Goal: Task Accomplishment & Management: Manage account settings

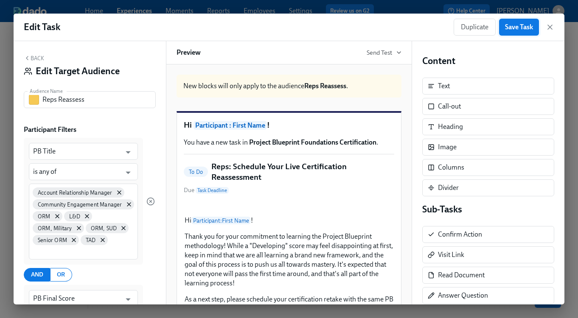
scroll to position [70, 0]
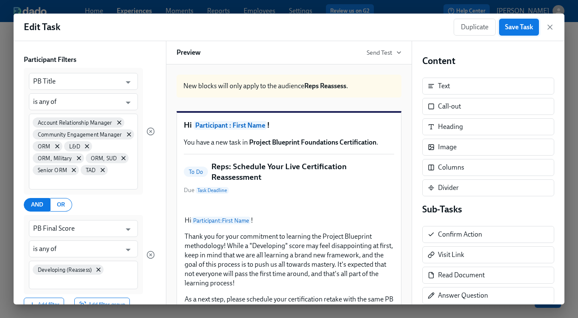
drag, startPoint x: 503, startPoint y: 26, endPoint x: 524, endPoint y: 28, distance: 20.4
click at [504, 26] on button "Save Task" at bounding box center [519, 27] width 40 height 17
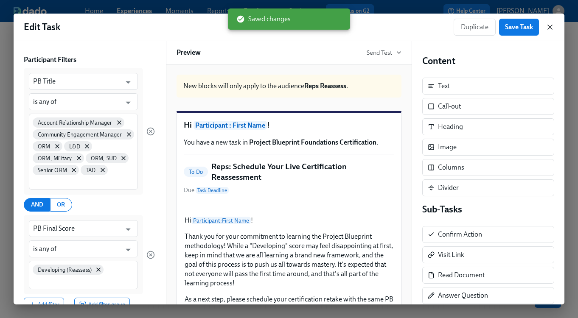
click at [551, 27] on icon "button" at bounding box center [550, 27] width 8 height 8
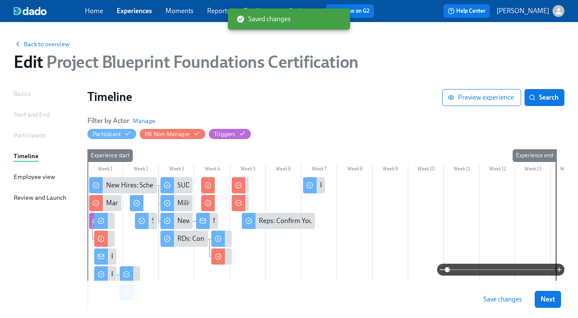
click at [499, 296] on span "Save changes" at bounding box center [502, 299] width 39 height 8
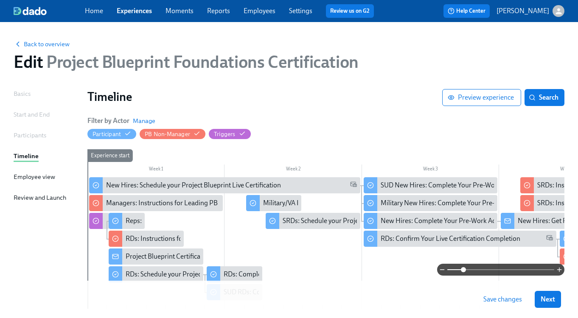
drag, startPoint x: 448, startPoint y: 270, endPoint x: 464, endPoint y: 271, distance: 16.2
click at [464, 271] on span at bounding box center [463, 269] width 5 height 5
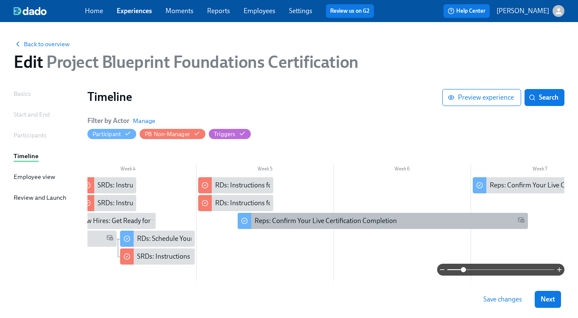
scroll to position [0, 542]
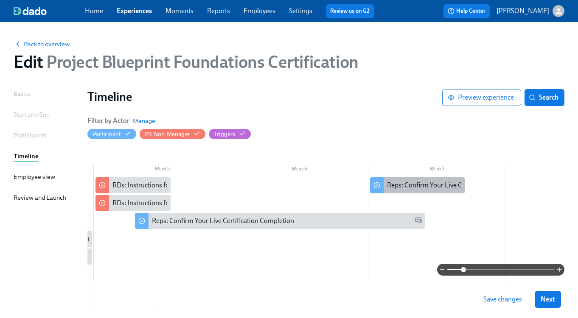
click at [409, 190] on div "Reps: Confirm Your Live Certification Retake Completion" at bounding box center [468, 185] width 163 height 9
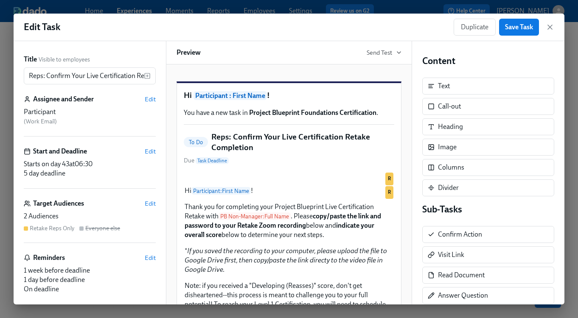
drag, startPoint x: 546, startPoint y: 28, endPoint x: 546, endPoint y: 121, distance: 92.5
click at [546, 28] on icon "button" at bounding box center [550, 27] width 8 height 8
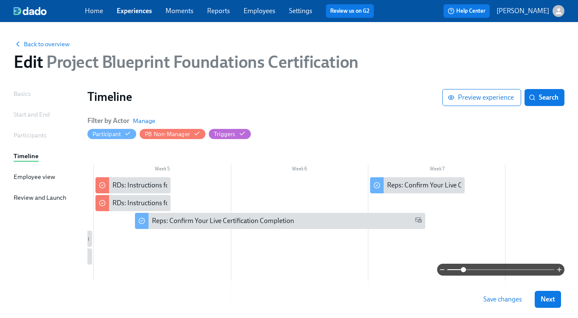
click at [507, 298] on span "Save changes" at bounding box center [502, 299] width 39 height 8
click at [553, 298] on span "Next" at bounding box center [548, 299] width 14 height 8
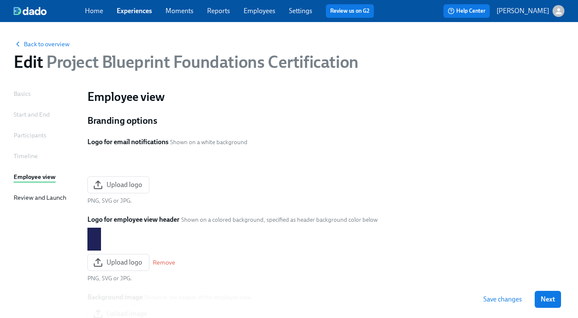
click at [553, 298] on span "Next" at bounding box center [548, 299] width 14 height 8
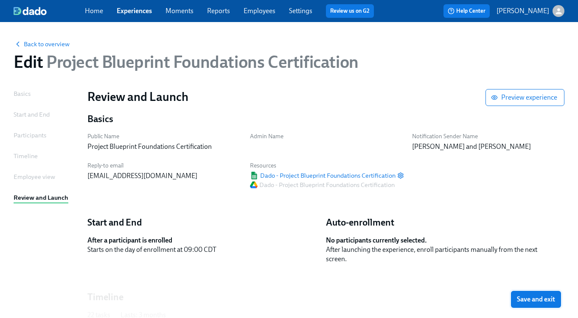
click at [547, 298] on span "Save and exit" at bounding box center [536, 299] width 38 height 8
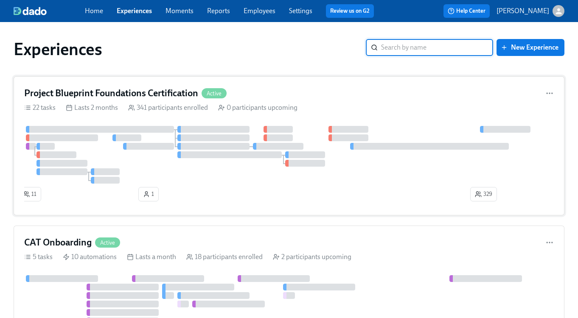
click at [132, 101] on div "Project Blueprint Foundations Certification Active 22 tasks Lasts 2 months 341 …" at bounding box center [289, 145] width 551 height 139
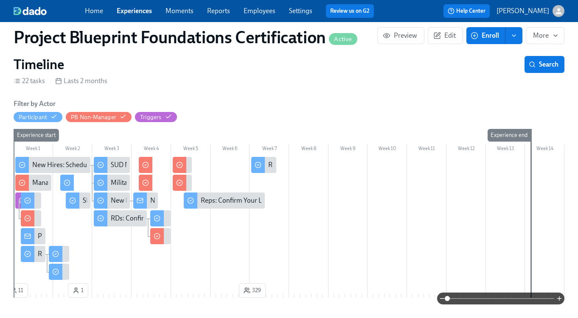
scroll to position [124, 8]
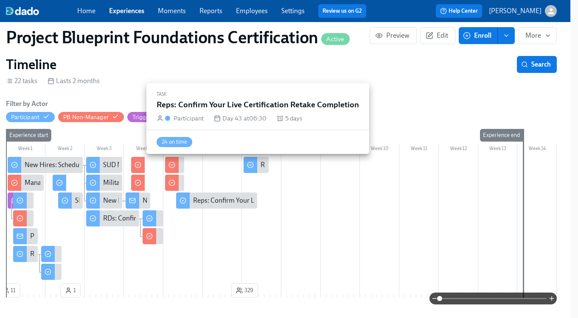
click at [257, 168] on div at bounding box center [251, 165] width 14 height 16
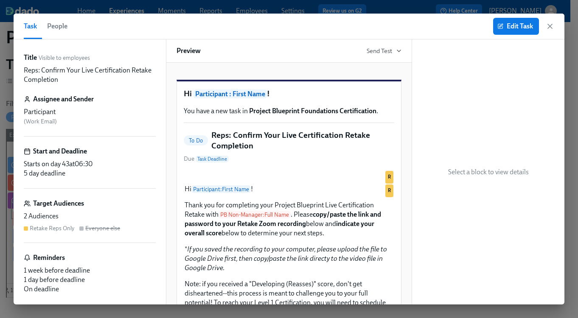
click at [62, 25] on span "People" at bounding box center [57, 26] width 20 height 12
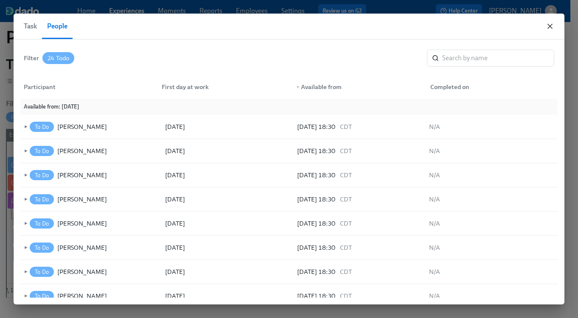
click at [549, 24] on icon "button" at bounding box center [550, 26] width 8 height 8
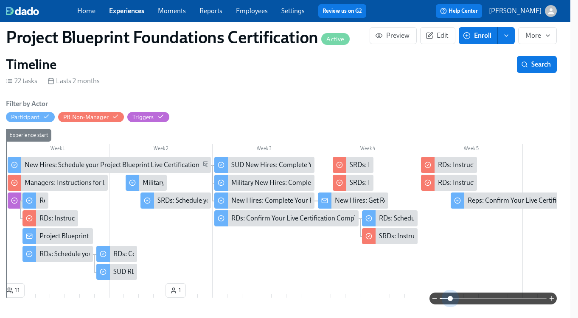
click at [451, 301] on span at bounding box center [450, 298] width 5 height 5
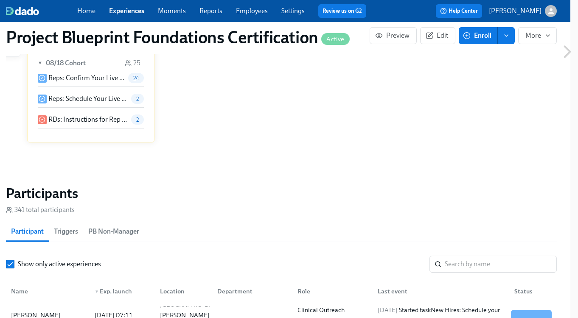
scroll to position [623, 8]
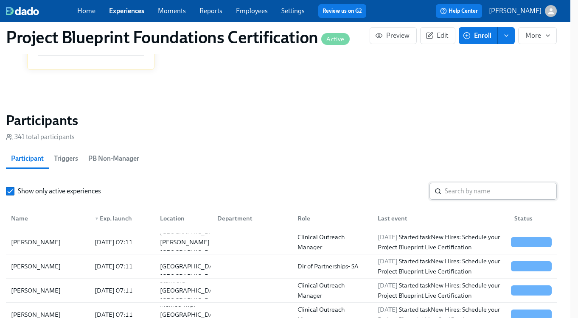
click at [448, 192] on input "search" at bounding box center [501, 191] width 112 height 17
type input "[PERSON_NAME]"
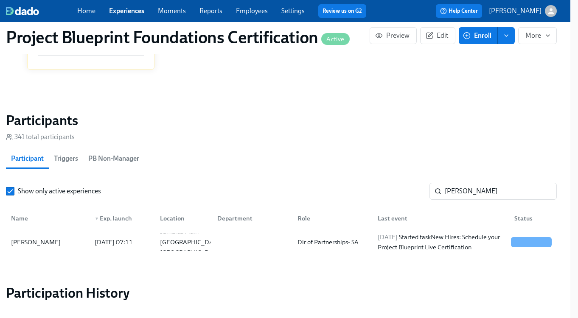
click at [143, 16] on div "Home Experiences Moments Reports Employees Settings Review us on G2" at bounding box center [225, 11] width 296 height 14
click at [140, 12] on link "Experiences" at bounding box center [126, 11] width 35 height 8
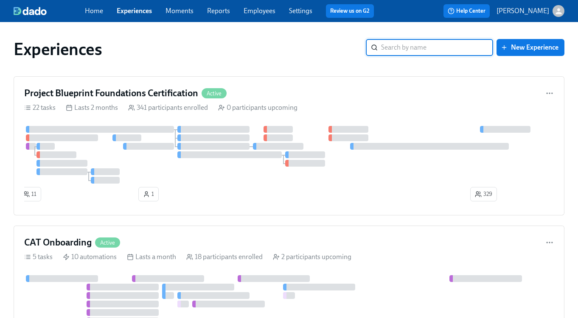
click at [395, 50] on input "search" at bounding box center [437, 47] width 112 height 17
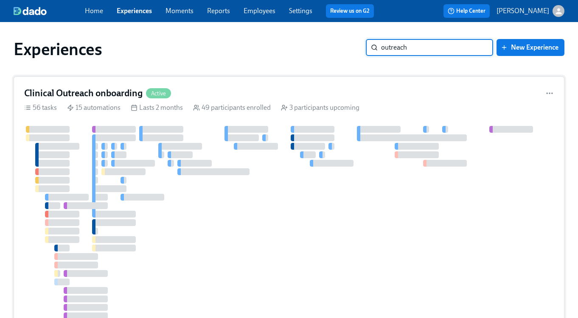
type input "outreach"
click at [48, 95] on h4 "Clinical Outreach onboarding" at bounding box center [83, 93] width 118 height 13
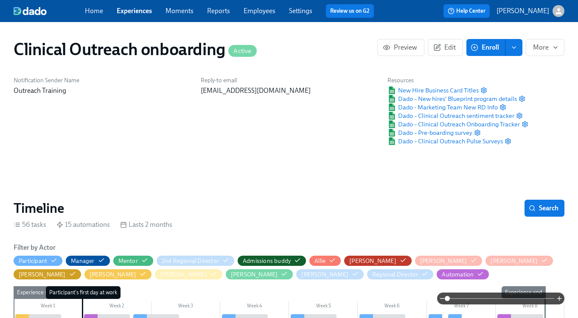
scroll to position [0, 4691]
click at [524, 98] on icon "button" at bounding box center [522, 99] width 5 height 6
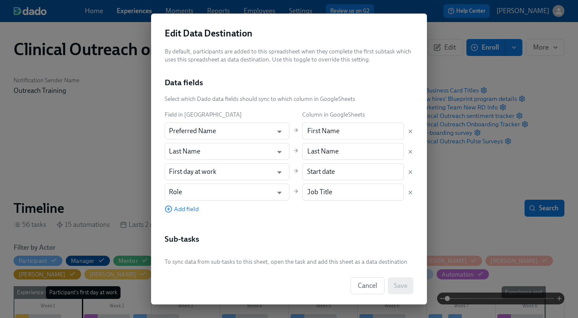
scroll to position [98, 0]
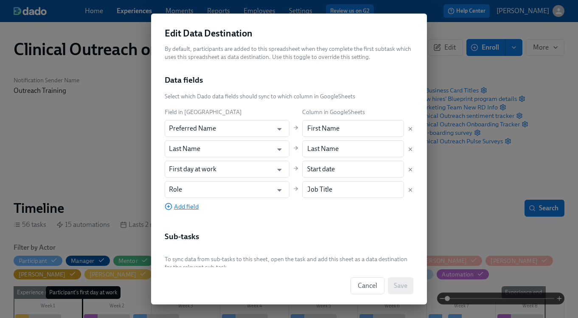
click at [191, 207] on span "Add field" at bounding box center [182, 206] width 34 height 8
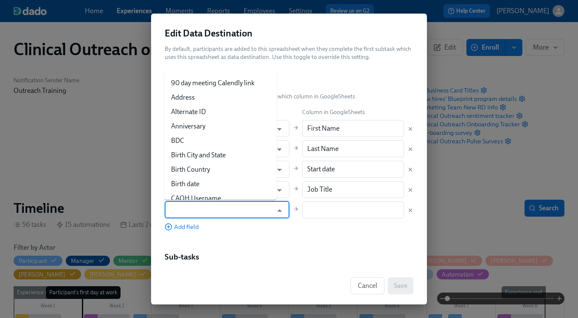
click at [194, 211] on input "text" at bounding box center [221, 210] width 104 height 17
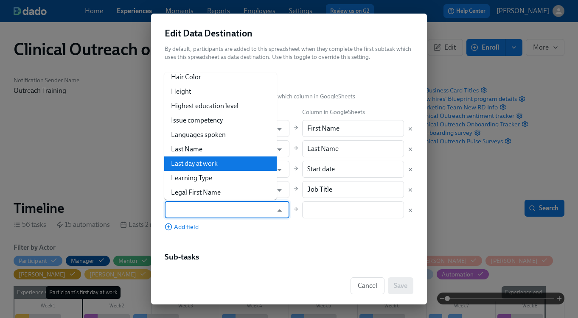
scroll to position [653, 0]
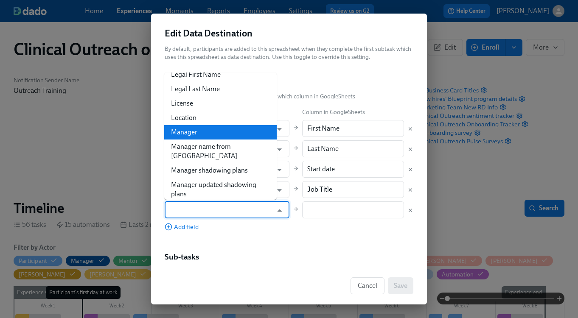
click at [188, 135] on li "Manager" at bounding box center [220, 132] width 112 height 14
type input "Manager"
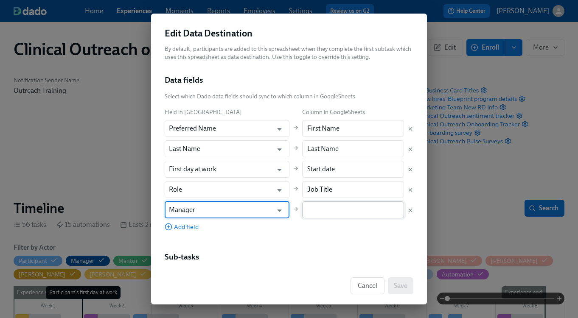
click at [327, 207] on input "text" at bounding box center [353, 210] width 102 height 17
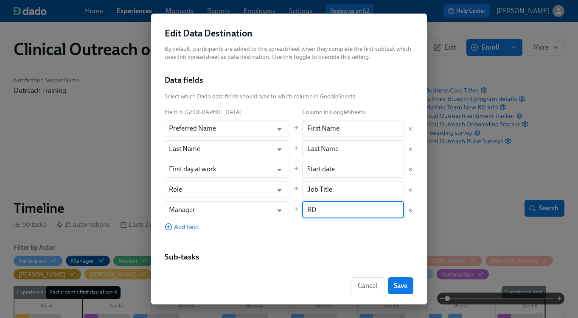
scroll to position [97, 0]
type input "RD"
click at [404, 286] on span "Save" at bounding box center [401, 286] width 14 height 8
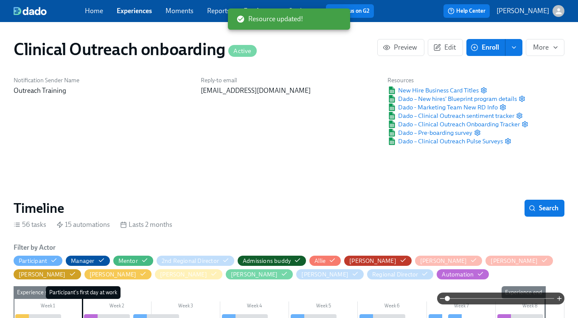
scroll to position [0, 9502]
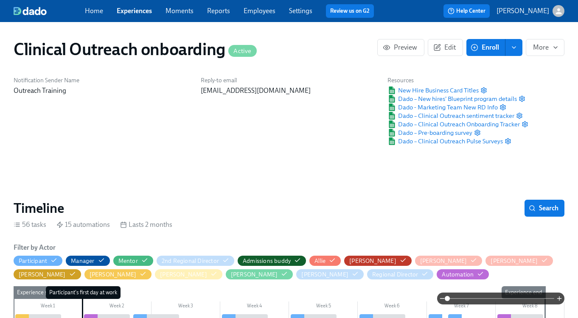
click at [257, 11] on link "Employees" at bounding box center [260, 11] width 32 height 8
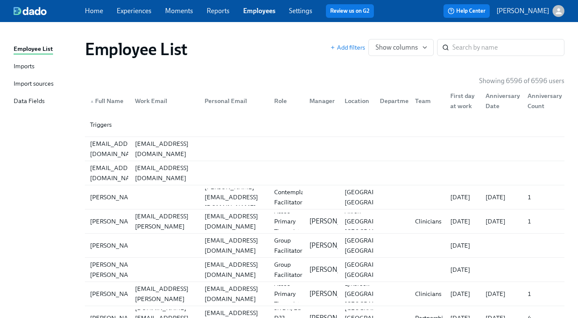
click at [43, 87] on div "Import sources" at bounding box center [34, 84] width 40 height 11
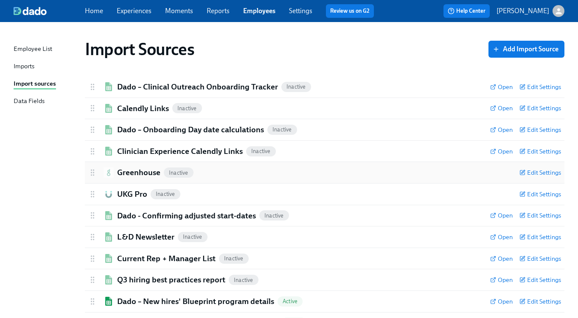
scroll to position [36, 0]
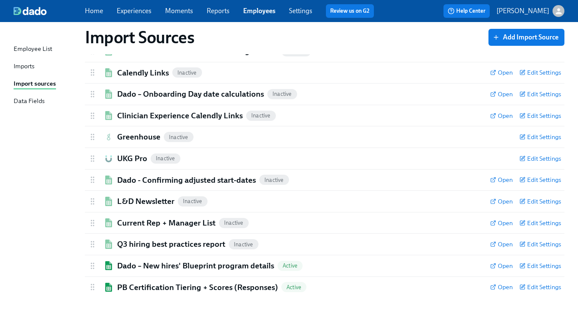
click at [25, 63] on div "Imports" at bounding box center [24, 67] width 21 height 11
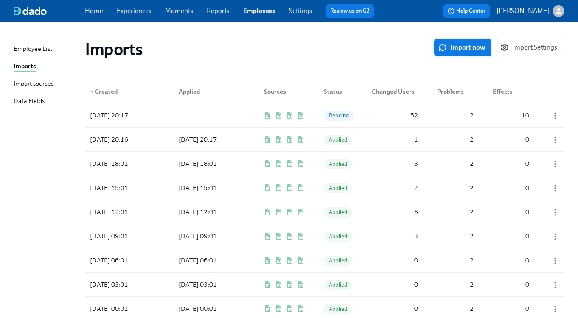
click at [452, 47] on span "Import now" at bounding box center [462, 47] width 45 height 8
click at [329, 118] on span "Pending" at bounding box center [339, 115] width 30 height 6
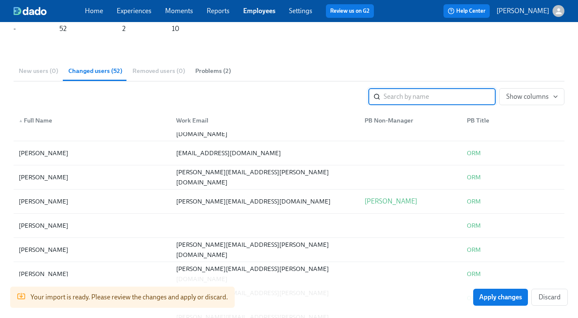
scroll to position [399, 0]
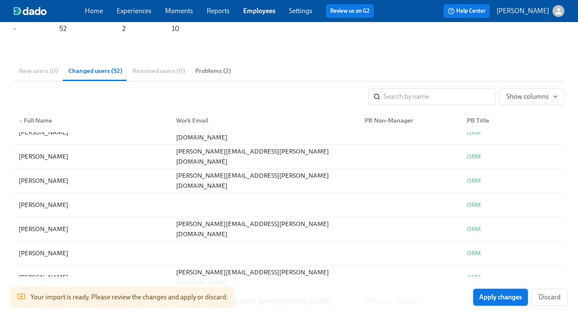
click at [505, 298] on span "Apply changes" at bounding box center [500, 297] width 43 height 8
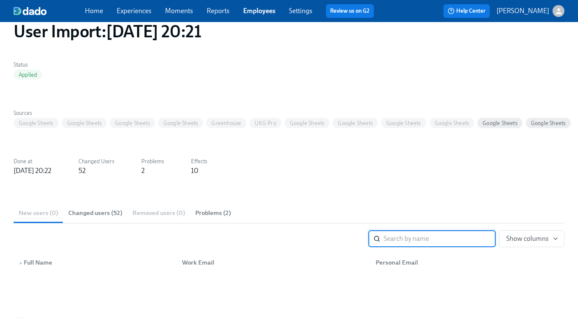
scroll to position [0, 0]
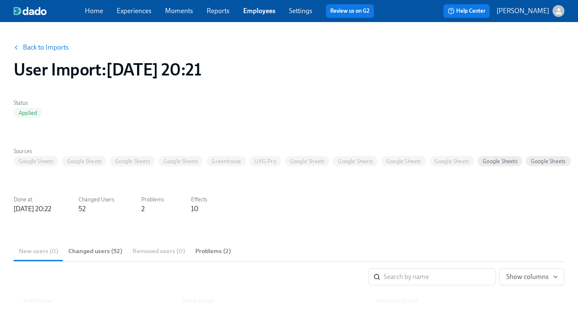
click at [32, 47] on link "Back to Imports" at bounding box center [46, 47] width 46 height 8
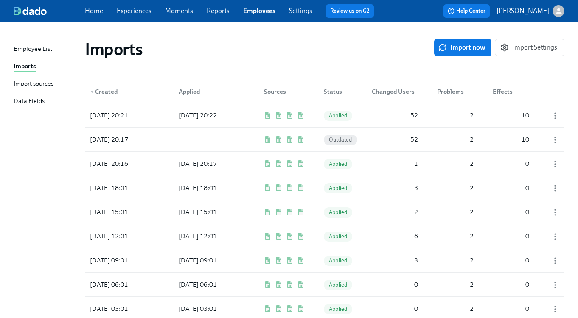
click at [38, 83] on div "Import sources" at bounding box center [34, 84] width 40 height 11
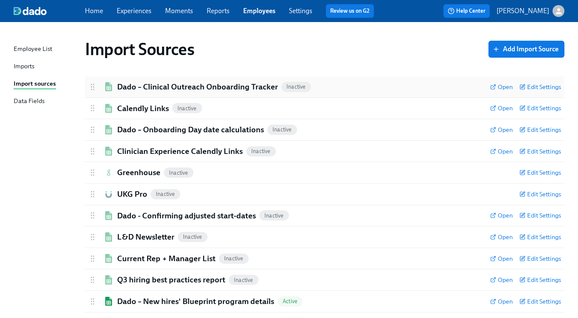
click at [239, 87] on h2 "Dado – Clinical Outreach Onboarding Tracker" at bounding box center [197, 86] width 161 height 11
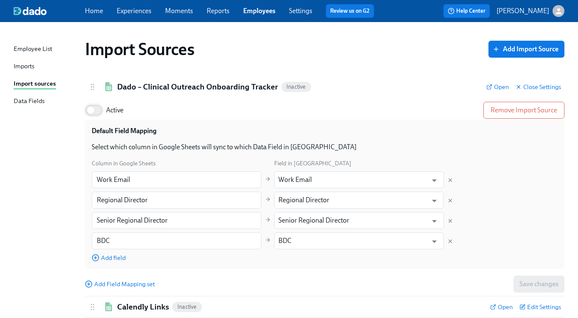
click at [98, 110] on input "Active" at bounding box center [91, 110] width 56 height 19
checkbox input "true"
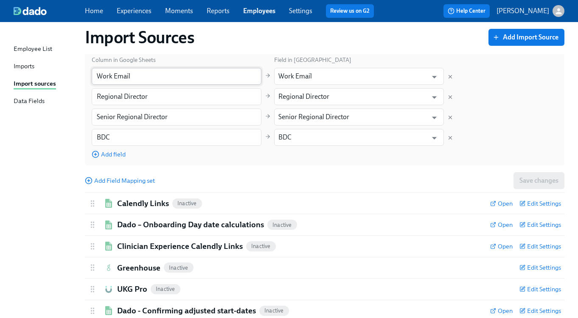
scroll to position [228, 0]
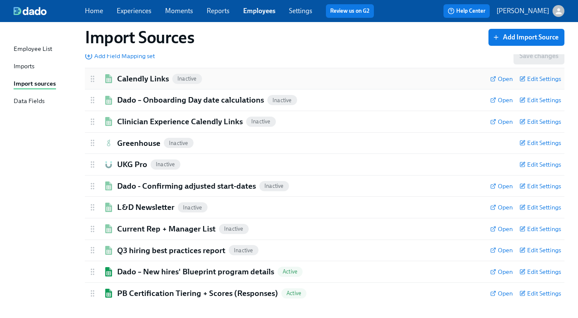
click at [136, 75] on h2 "Calendly Links" at bounding box center [143, 78] width 52 height 11
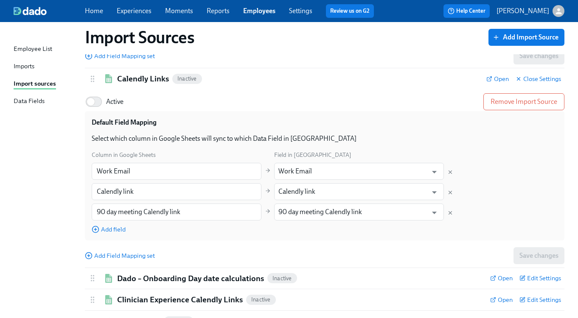
drag, startPoint x: 98, startPoint y: 99, endPoint x: 136, endPoint y: 156, distance: 67.9
click at [98, 99] on input "Active" at bounding box center [91, 102] width 56 height 19
checkbox input "true"
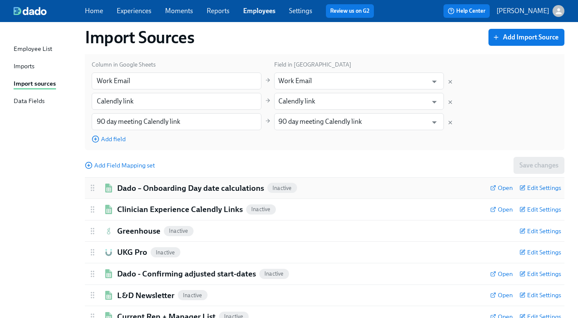
drag, startPoint x: 158, startPoint y: 184, endPoint x: 153, endPoint y: 185, distance: 5.3
click at [158, 184] on h2 "Dado – Onboarding Day date calculations" at bounding box center [190, 188] width 147 height 11
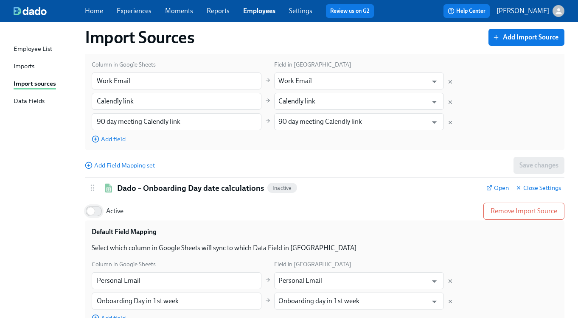
click at [101, 212] on input "Active" at bounding box center [91, 211] width 56 height 19
checkbox input "true"
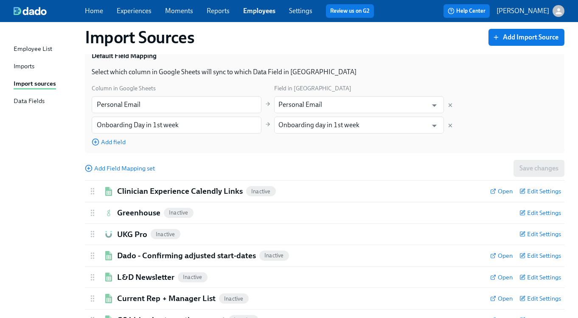
scroll to position [531, 0]
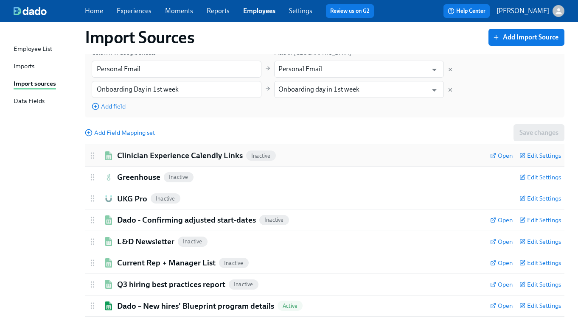
click at [152, 152] on h2 "Clinician Experience Calendly Links" at bounding box center [180, 155] width 126 height 11
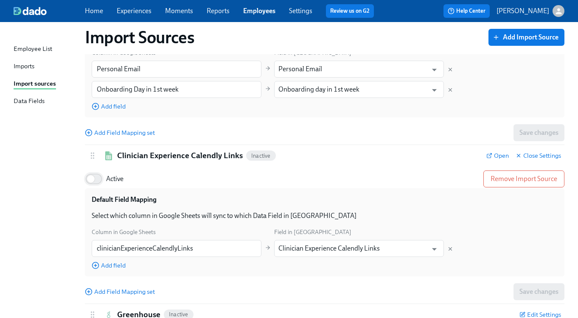
click at [98, 174] on input "Active" at bounding box center [91, 179] width 56 height 19
checkbox input "true"
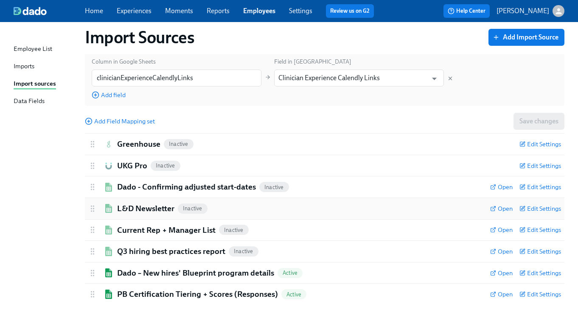
scroll to position [709, 0]
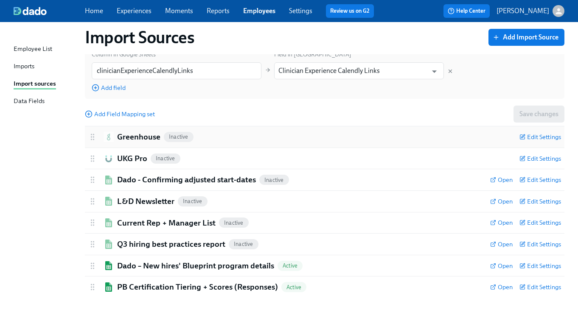
click at [125, 134] on h2 "Greenhouse" at bounding box center [138, 137] width 43 height 11
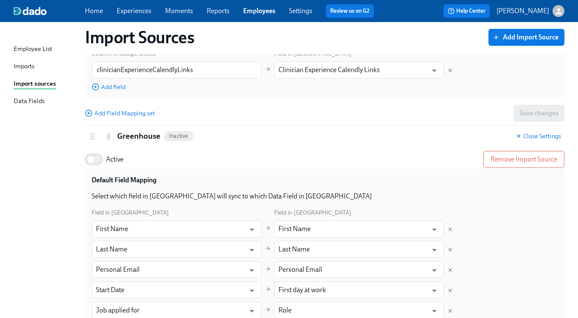
click at [97, 163] on input "Active" at bounding box center [91, 159] width 56 height 19
checkbox input "true"
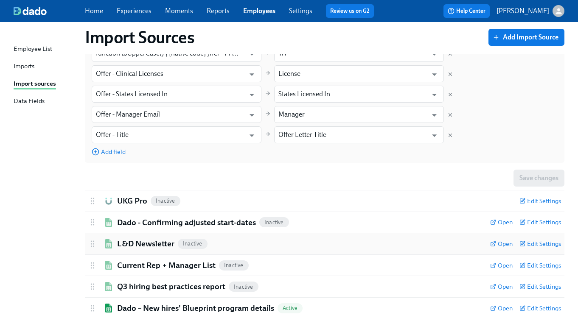
scroll to position [1112, 0]
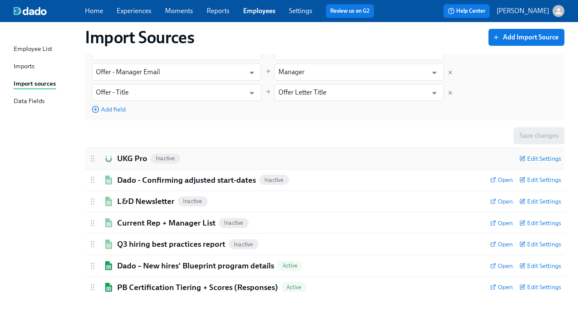
click at [132, 159] on h2 "UKG Pro" at bounding box center [132, 158] width 30 height 11
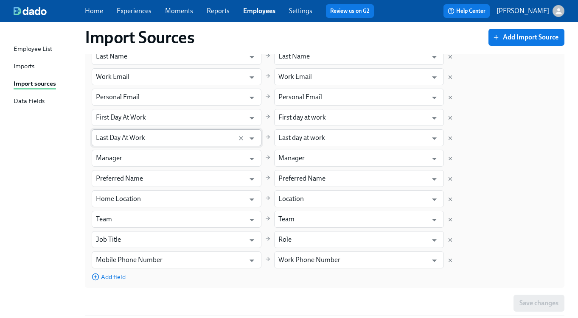
scroll to position [1359, 0]
click at [110, 273] on span "Add field" at bounding box center [109, 277] width 34 height 8
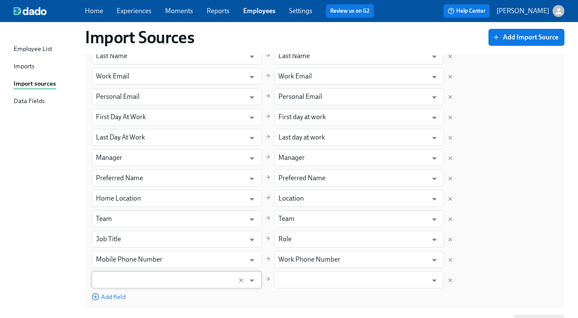
click at [129, 273] on input "text" at bounding box center [168, 280] width 145 height 17
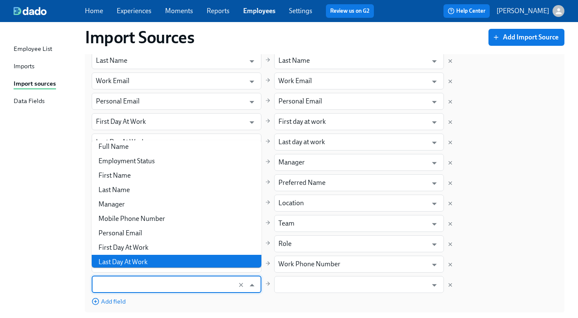
scroll to position [0, 0]
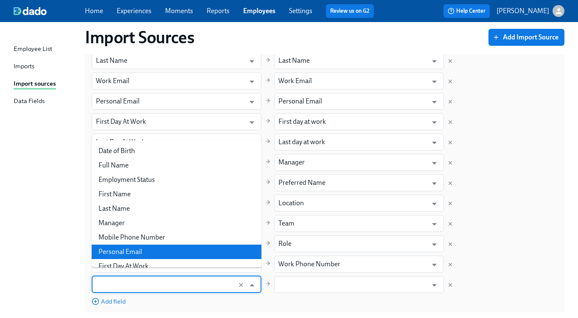
click at [258, 305] on div "Default Field Mapping Select which field in [GEOGRAPHIC_DATA] Pro will sync to …" at bounding box center [325, 146] width 480 height 333
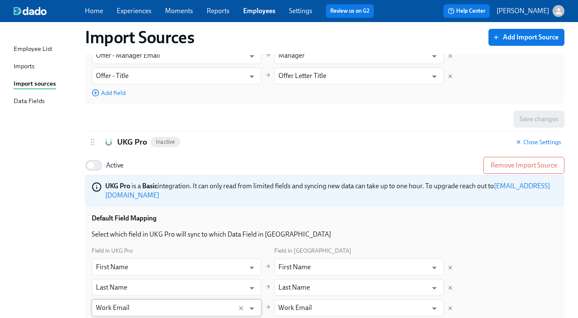
scroll to position [1120, 0]
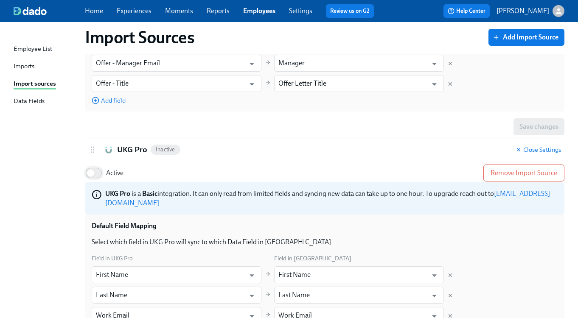
click at [101, 176] on input "Active" at bounding box center [91, 173] width 56 height 19
checkbox input "true"
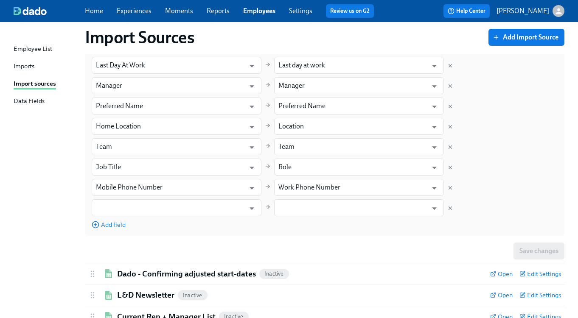
scroll to position [1432, 0]
click at [449, 205] on icon "Delete mapping" at bounding box center [450, 208] width 6 height 6
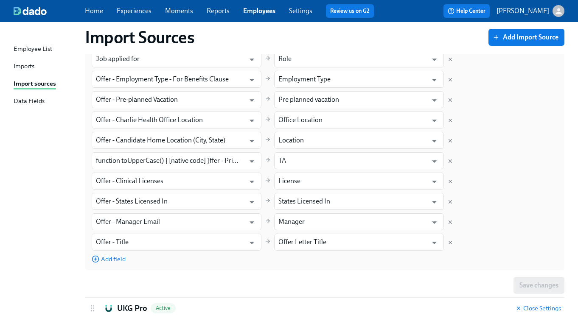
scroll to position [989, 0]
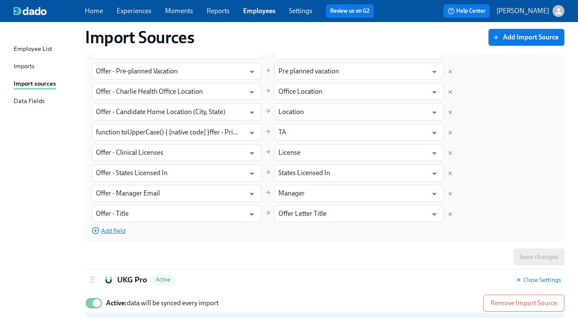
click at [115, 233] on span "Add field" at bounding box center [109, 231] width 34 height 8
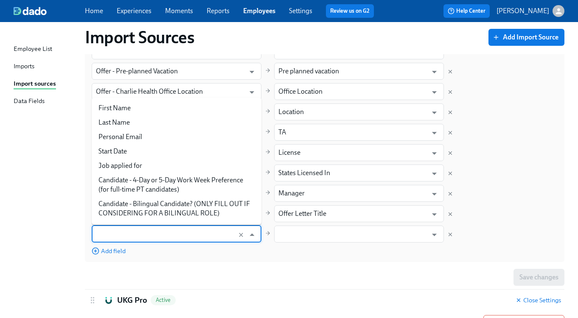
click at [115, 233] on input "text" at bounding box center [168, 234] width 145 height 17
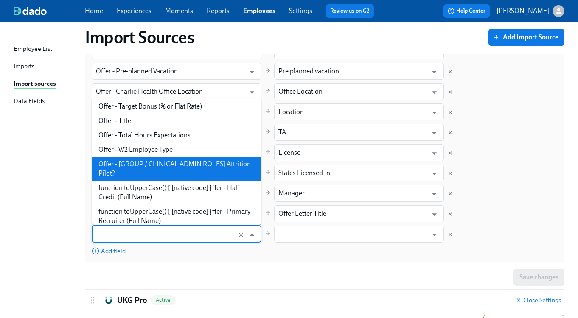
scroll to position [1559, 0]
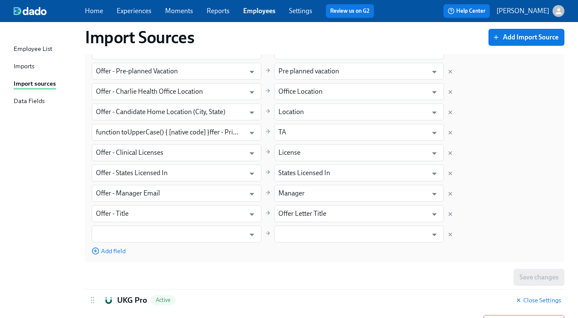
click at [276, 258] on div "Default Field Mapping Select which field in [GEOGRAPHIC_DATA] will sync to whic…" at bounding box center [325, 76] width 480 height 374
click at [451, 236] on icon "Delete mapping" at bounding box center [450, 235] width 6 height 6
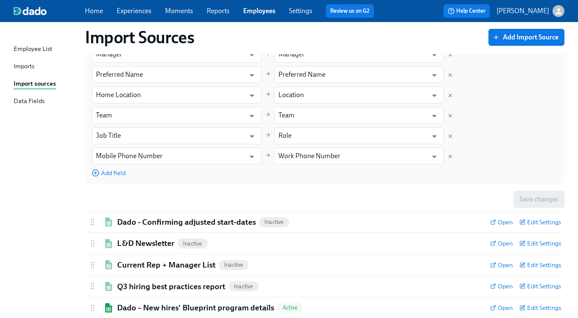
scroll to position [1498, 0]
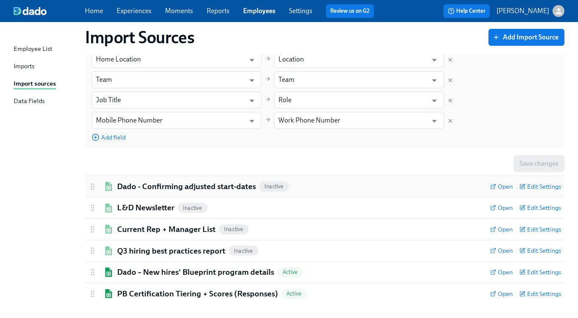
click at [172, 181] on h2 "Dado - Confirming adjusted start-dates" at bounding box center [186, 186] width 139 height 11
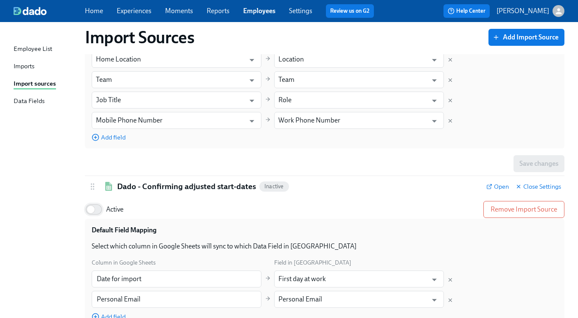
drag, startPoint x: 93, startPoint y: 202, endPoint x: 98, endPoint y: 204, distance: 4.6
click at [94, 202] on input "Active" at bounding box center [91, 209] width 56 height 19
checkbox input "true"
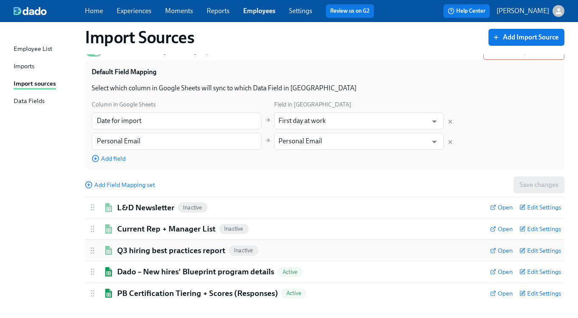
click at [147, 246] on h2 "Q3 hiring best practices report" at bounding box center [171, 250] width 108 height 11
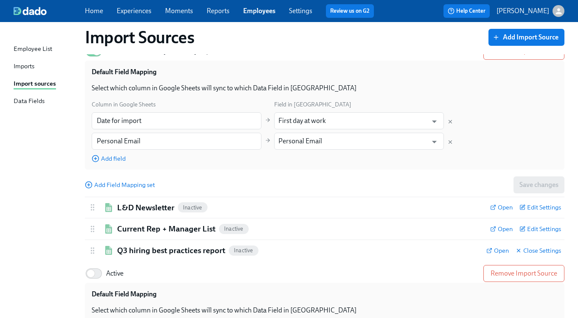
drag, startPoint x: 100, startPoint y: 266, endPoint x: 140, endPoint y: 258, distance: 40.4
click at [100, 266] on input "Active" at bounding box center [91, 273] width 56 height 19
checkbox input "true"
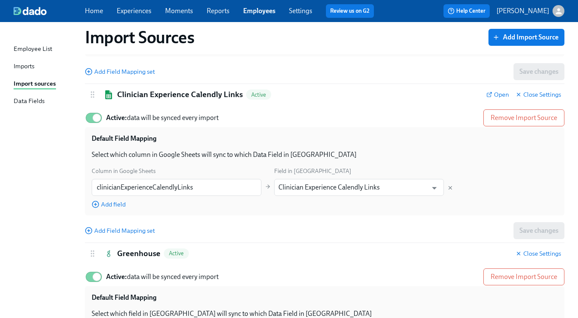
scroll to position [588, 0]
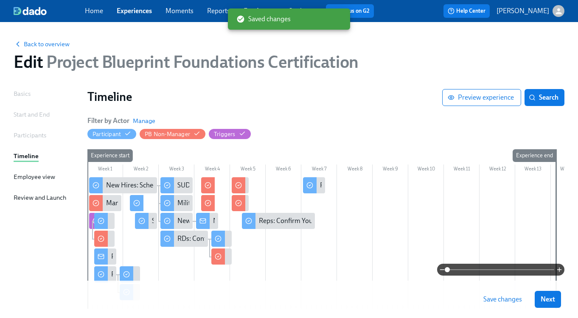
click at [121, 9] on link "Experiences" at bounding box center [134, 11] width 35 height 8
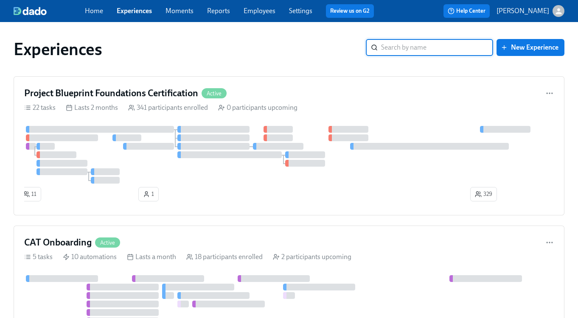
click at [407, 47] on input "search" at bounding box center [437, 47] width 112 height 17
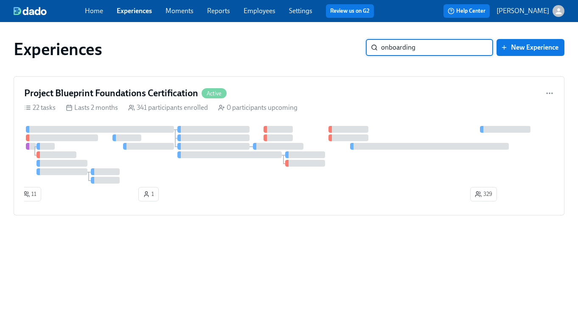
type input "onboarding"
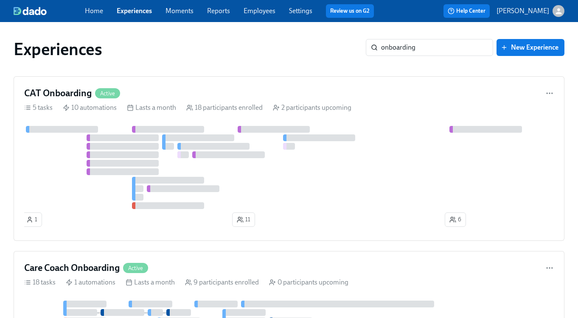
click at [253, 11] on link "Employees" at bounding box center [260, 11] width 32 height 8
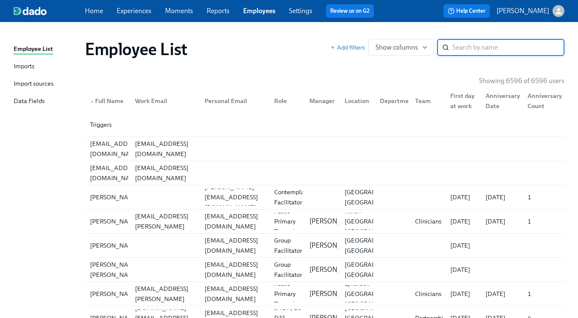
click at [23, 81] on div "Import sources" at bounding box center [34, 84] width 40 height 11
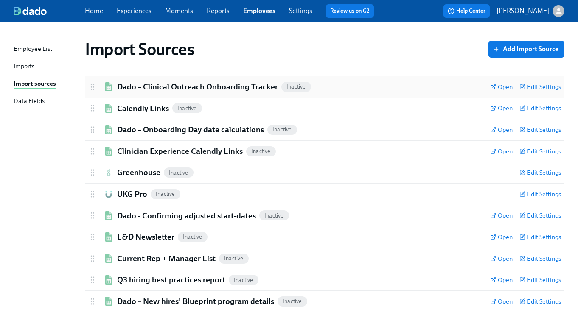
click at [140, 88] on h2 "Dado – Clinical Outreach Onboarding Tracker" at bounding box center [197, 86] width 161 height 11
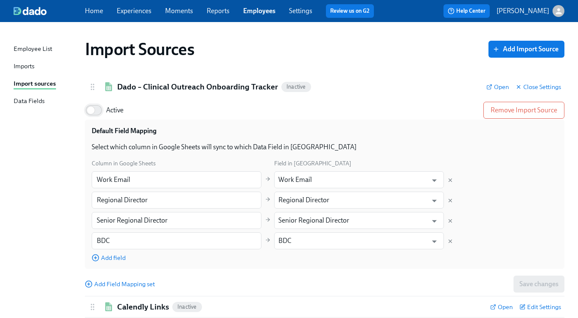
click at [99, 110] on input "Active" at bounding box center [91, 110] width 56 height 19
checkbox input "true"
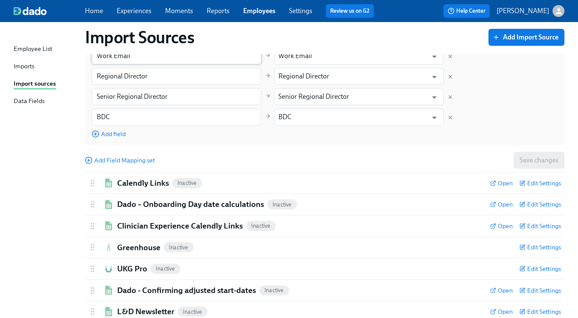
scroll to position [127, 0]
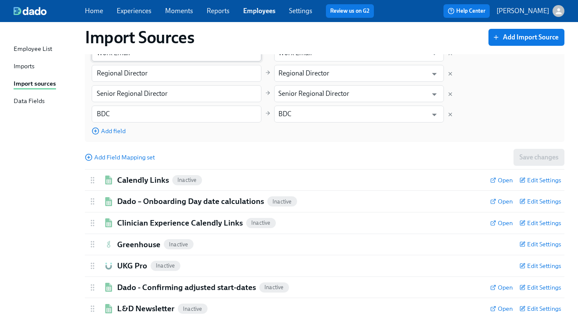
click at [146, 181] on h2 "Calendly Links" at bounding box center [143, 180] width 52 height 11
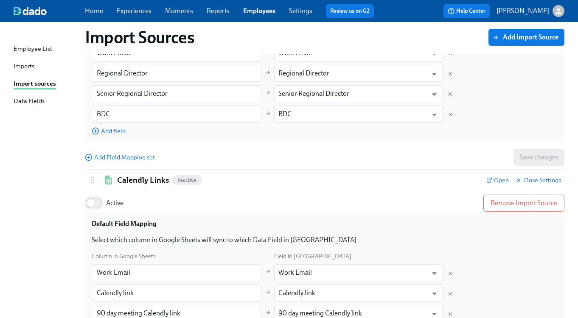
click at [98, 208] on input "Active" at bounding box center [91, 203] width 56 height 19
checkbox input "true"
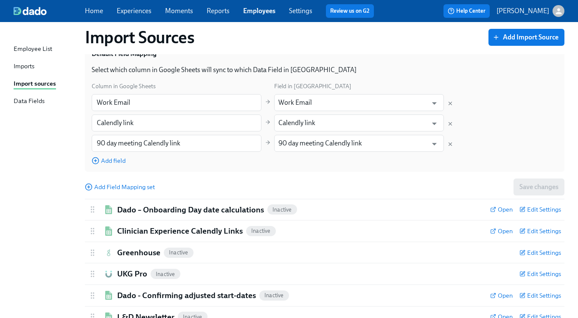
scroll to position [332, 0]
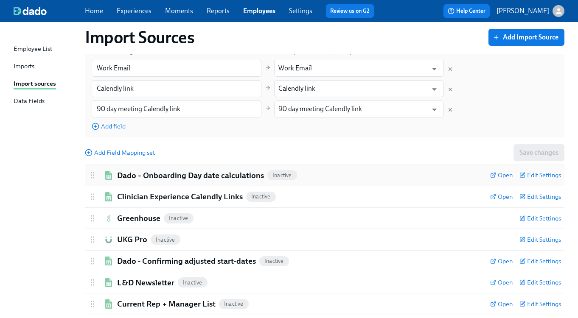
click at [193, 174] on h2 "Dado – Onboarding Day date calculations" at bounding box center [190, 175] width 147 height 11
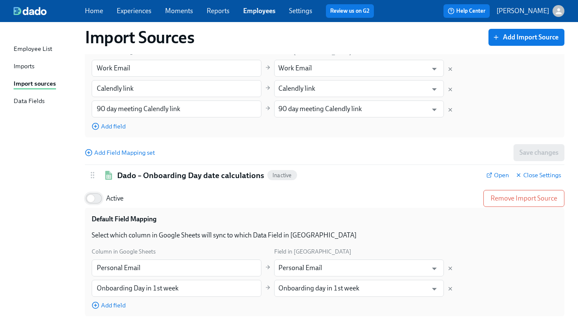
click at [98, 202] on input "Active" at bounding box center [91, 198] width 56 height 19
checkbox input "true"
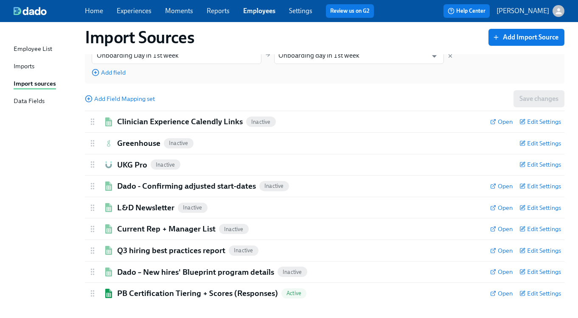
scroll to position [571, 0]
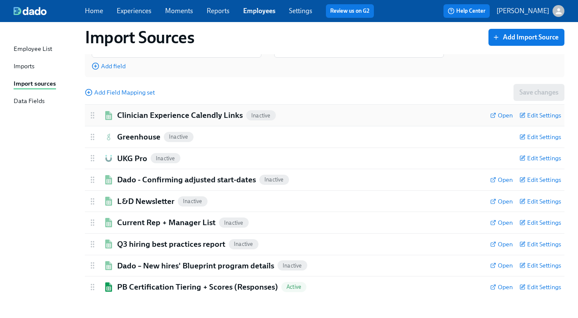
click at [183, 115] on h2 "Clinician Experience Calendly Links" at bounding box center [180, 115] width 126 height 11
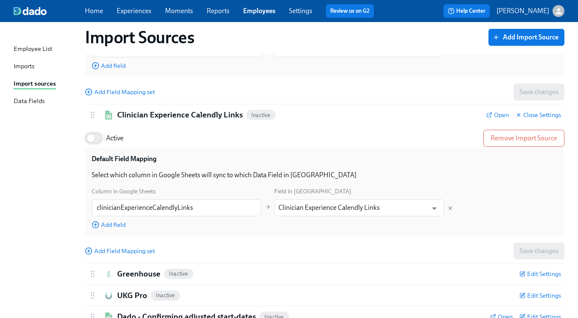
click at [97, 140] on input "Active" at bounding box center [91, 138] width 56 height 19
checkbox input "true"
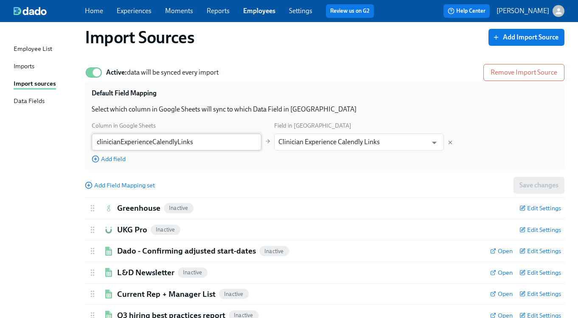
scroll to position [694, 0]
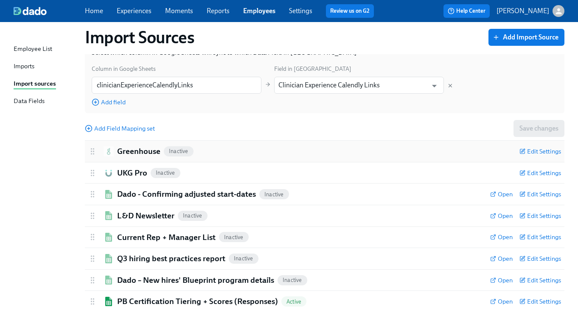
click at [141, 157] on div "Greenhouse Inactive Edit Settings" at bounding box center [325, 151] width 480 height 21
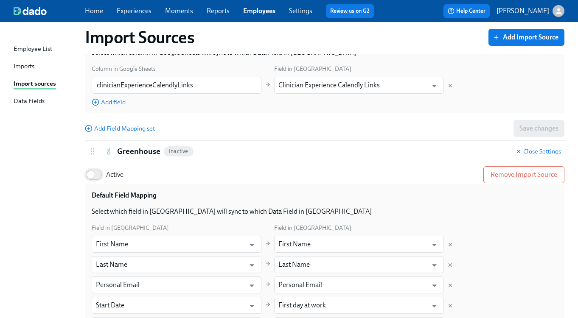
click at [94, 174] on input "Active" at bounding box center [91, 175] width 56 height 19
checkbox input "true"
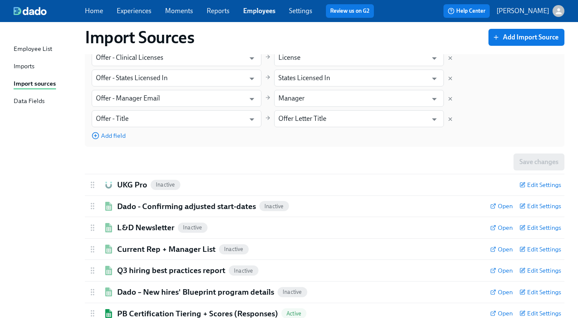
scroll to position [1112, 0]
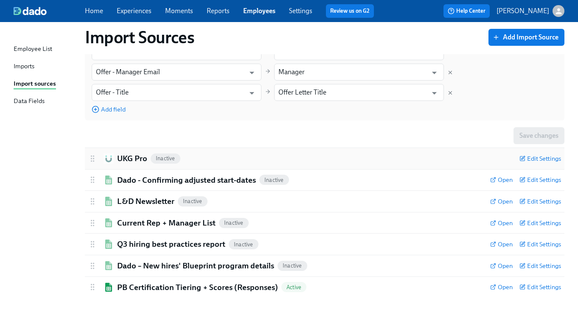
click at [134, 154] on h2 "UKG Pro" at bounding box center [132, 158] width 30 height 11
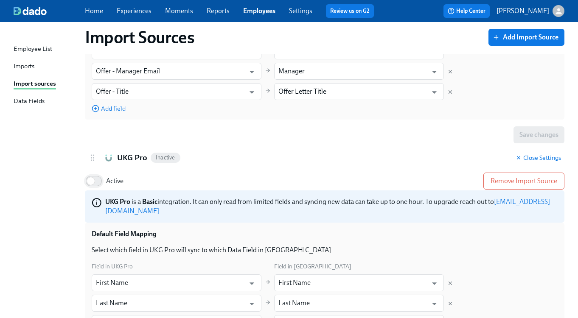
click at [96, 185] on input "Active" at bounding box center [91, 181] width 56 height 19
checkbox input "true"
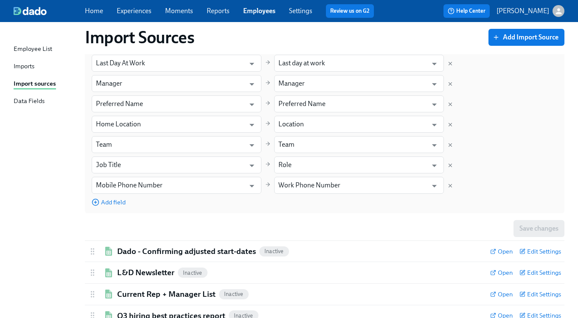
scroll to position [1498, 0]
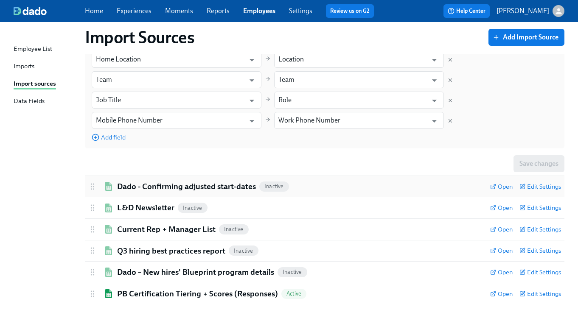
click at [145, 181] on h2 "Dado - Confirming adjusted start-dates" at bounding box center [186, 186] width 139 height 11
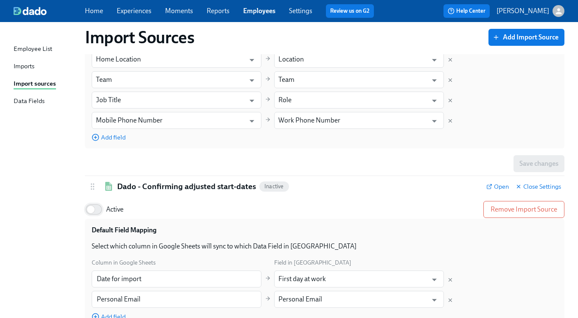
click at [98, 202] on input "Active" at bounding box center [91, 209] width 56 height 19
checkbox input "true"
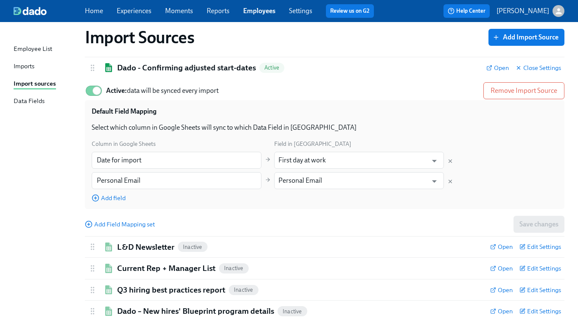
scroll to position [1657, 0]
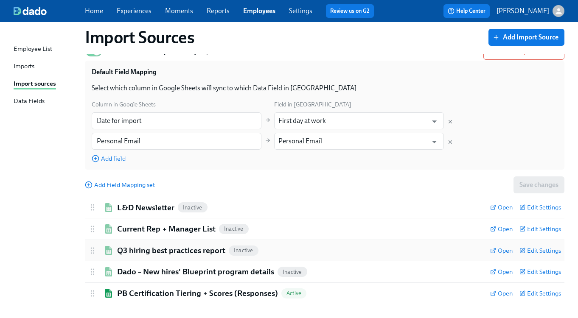
click at [146, 247] on h2 "Q3 hiring best practices report" at bounding box center [171, 250] width 108 height 11
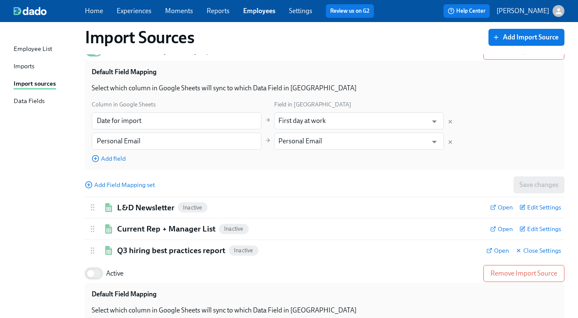
click at [99, 268] on input "Active" at bounding box center [91, 273] width 56 height 19
checkbox input "true"
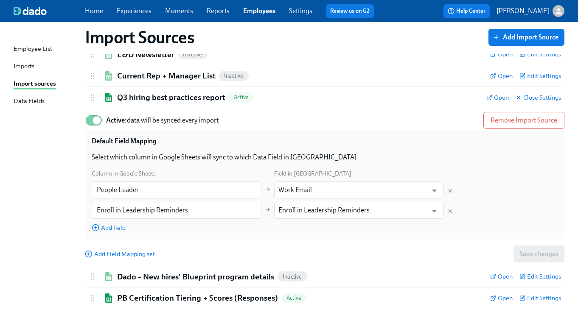
scroll to position [1815, 0]
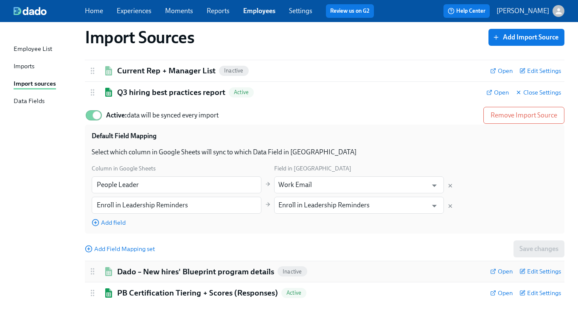
click at [150, 267] on h2 "Dado – New hires' Blueprint program details" at bounding box center [195, 272] width 157 height 11
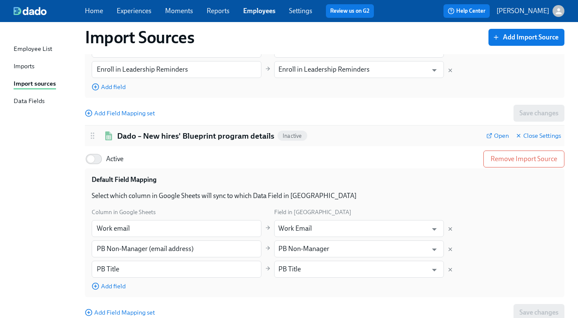
scroll to position [1951, 0]
click at [194, 130] on h2 "Dado – New hires' Blueprint program details" at bounding box center [195, 135] width 157 height 11
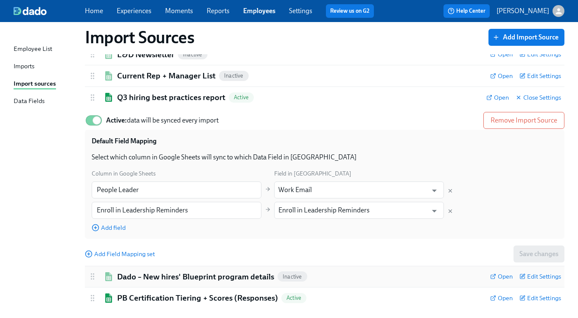
scroll to position [1809, 0]
click at [141, 273] on h2 "Dado – New hires' Blueprint program details" at bounding box center [195, 278] width 157 height 11
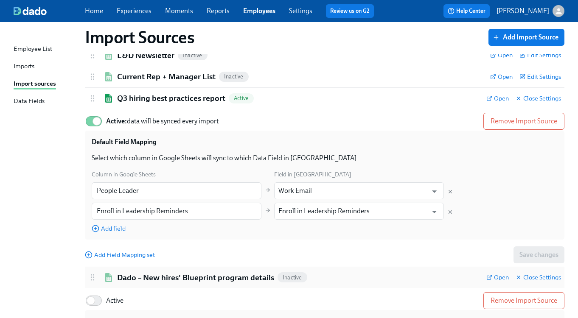
click at [506, 273] on span "Open" at bounding box center [497, 277] width 22 height 8
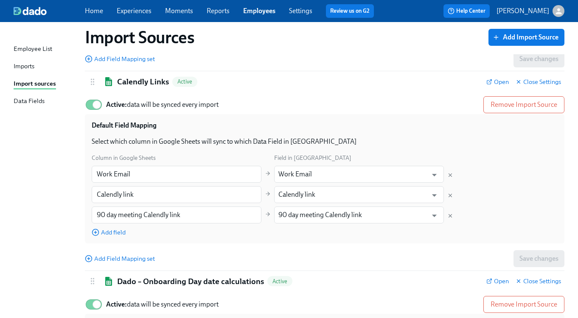
scroll to position [0, 0]
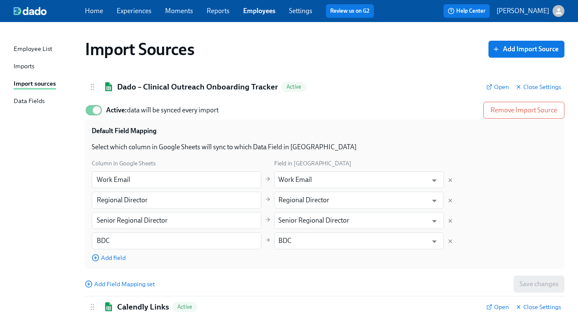
click at [93, 112] on input "Active: data will be synced every import" at bounding box center [97, 110] width 56 height 19
checkbox input "false"
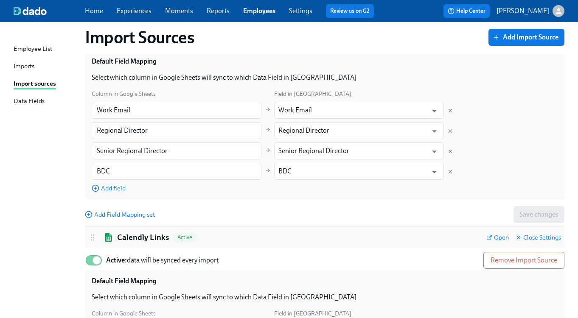
scroll to position [130, 0]
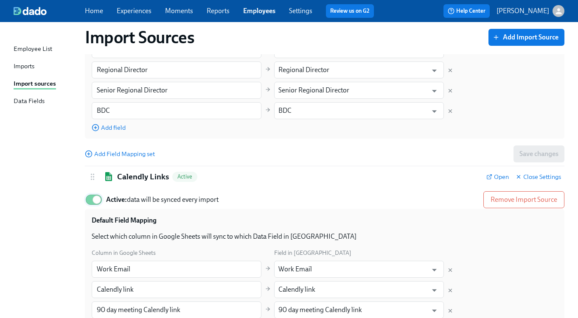
click at [94, 203] on input "Active: data will be synced every import" at bounding box center [97, 200] width 56 height 19
checkbox input "false"
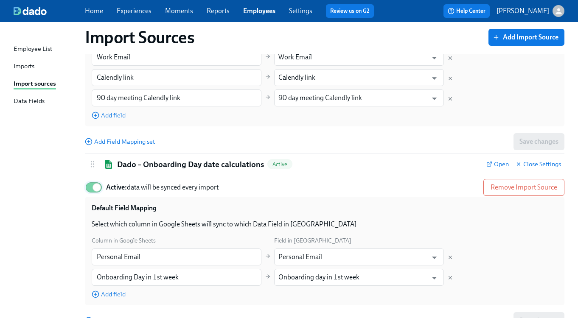
click at [88, 188] on input "Active: data will be synced every import" at bounding box center [97, 187] width 56 height 19
checkbox input "false"
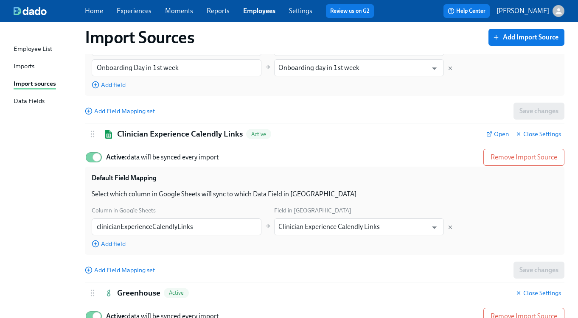
scroll to position [554, 0]
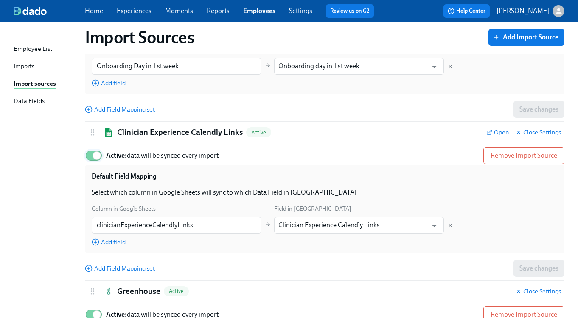
click at [87, 160] on input "Active: data will be synced every import" at bounding box center [97, 155] width 56 height 19
checkbox input "false"
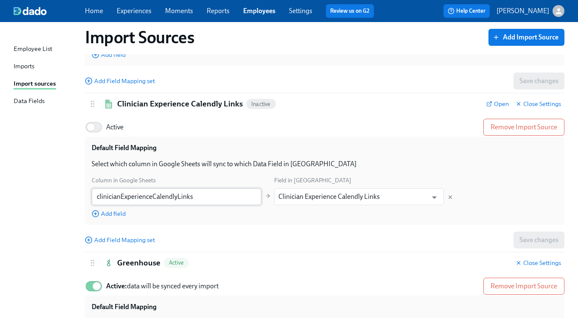
scroll to position [758, 0]
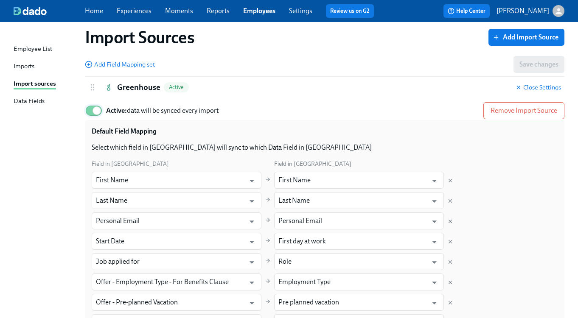
click at [92, 114] on input "Active: data will be synced every import" at bounding box center [97, 110] width 56 height 19
checkbox input "false"
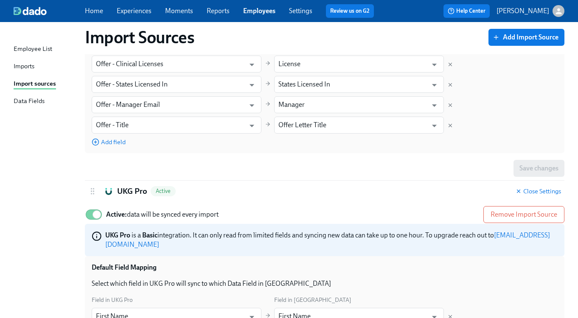
scroll to position [1121, 0]
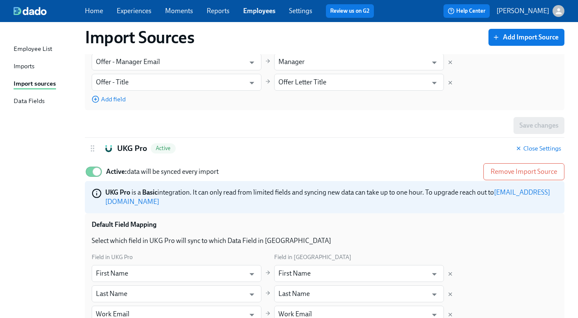
drag, startPoint x: 94, startPoint y: 174, endPoint x: 95, endPoint y: 184, distance: 9.4
click at [94, 174] on input "Active: data will be synced every import" at bounding box center [97, 172] width 56 height 19
checkbox input "false"
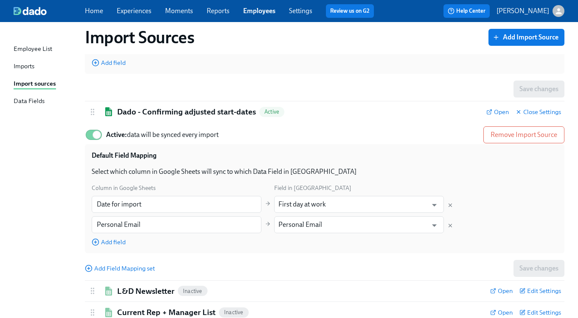
scroll to position [1579, 0]
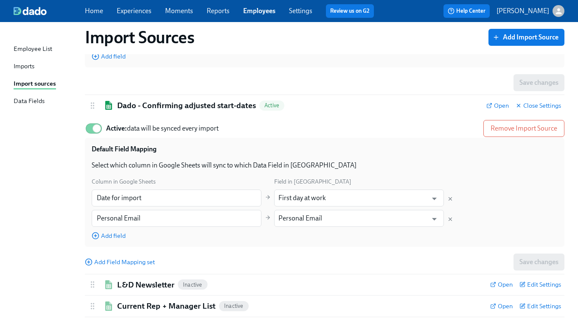
drag, startPoint x: 93, startPoint y: 123, endPoint x: 125, endPoint y: 160, distance: 48.5
click at [93, 123] on input "Active: data will be synced every import" at bounding box center [97, 128] width 56 height 19
checkbox input "false"
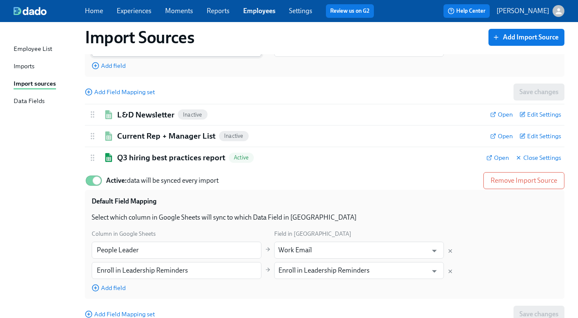
scroll to position [1762, 0]
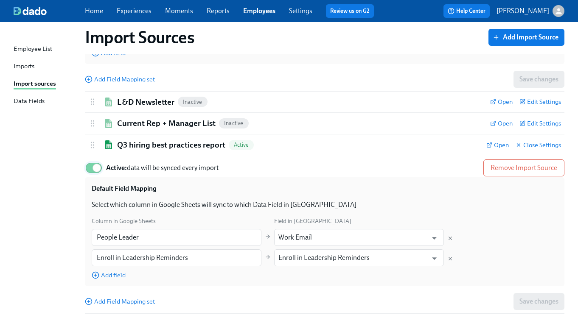
click at [87, 163] on input "Active: data will be synced every import" at bounding box center [97, 168] width 56 height 19
checkbox input "false"
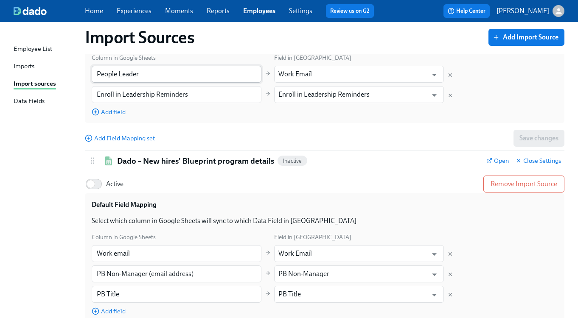
scroll to position [1993, 0]
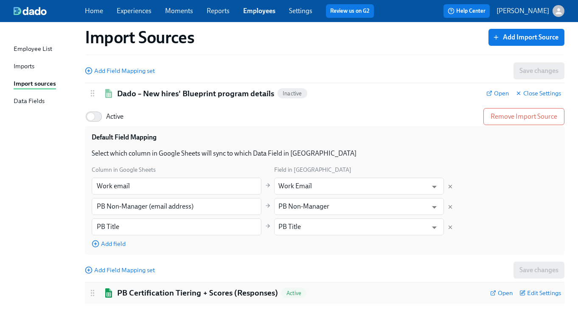
click at [115, 289] on div "PB Certification Tiering + Scores (Responses) Active" at bounding box center [285, 293] width 395 height 11
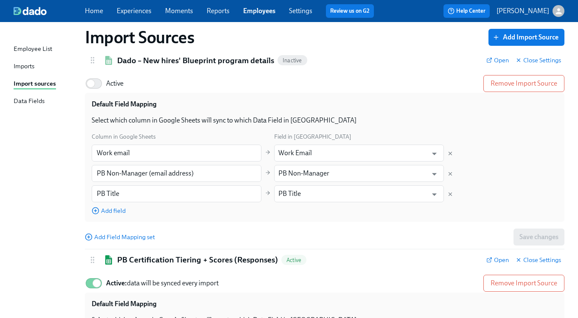
scroll to position [2027, 0]
click at [30, 66] on div "Imports" at bounding box center [24, 67] width 21 height 11
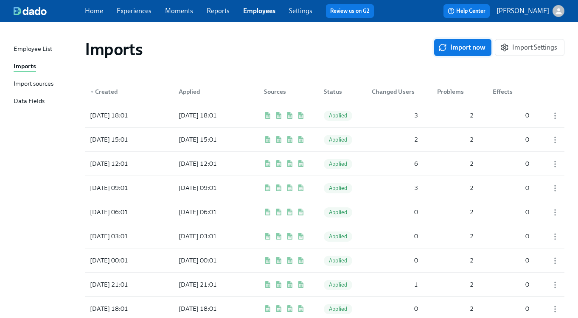
click at [460, 48] on span "Import now" at bounding box center [462, 47] width 45 height 8
click at [93, 118] on div "[DATE] 20:16" at bounding box center [109, 115] width 45 height 10
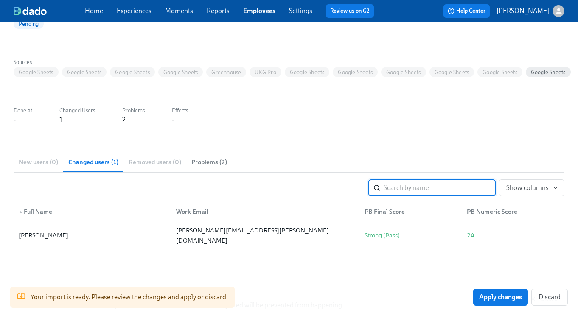
scroll to position [76, 0]
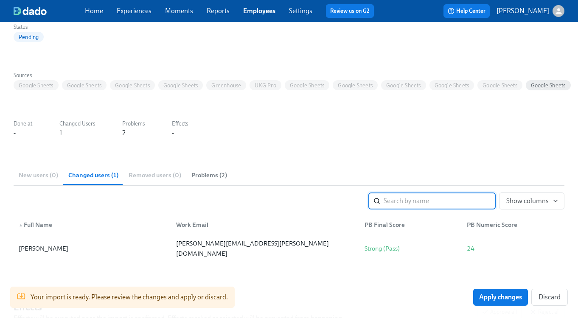
click at [206, 175] on span "Problems (2)" at bounding box center [209, 176] width 36 height 10
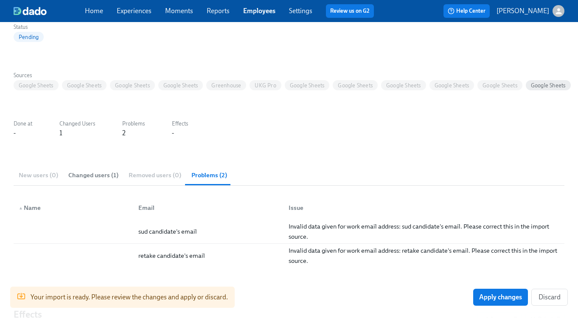
click at [108, 173] on span "Changed users (1)" at bounding box center [93, 176] width 50 height 10
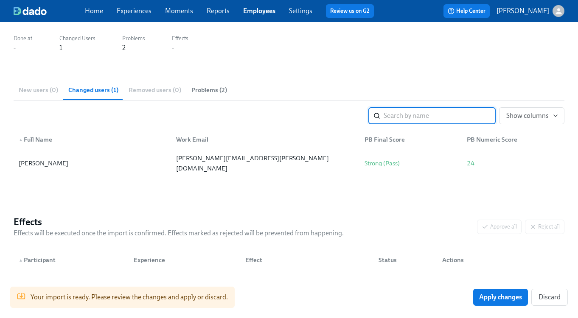
scroll to position [162, 0]
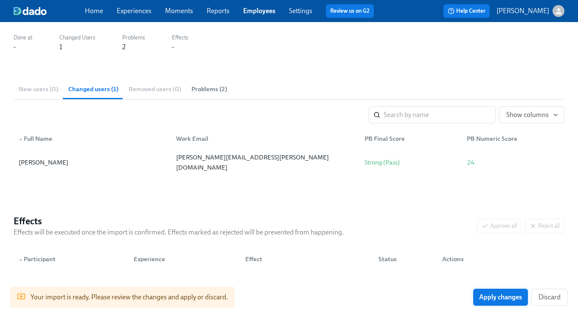
click at [492, 299] on span "Apply changes" at bounding box center [500, 297] width 43 height 8
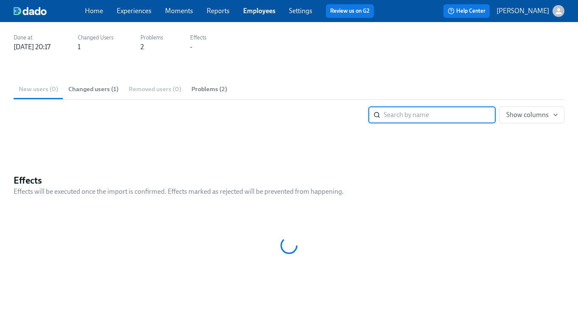
scroll to position [0, 0]
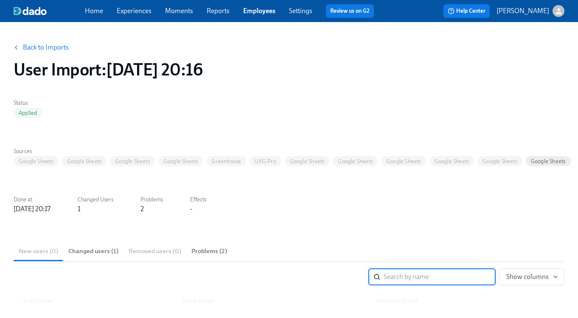
click at [249, 12] on link "Employees" at bounding box center [259, 11] width 32 height 8
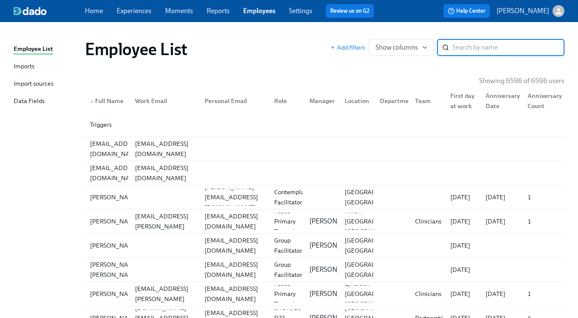
click at [48, 83] on div "Import sources" at bounding box center [34, 84] width 40 height 11
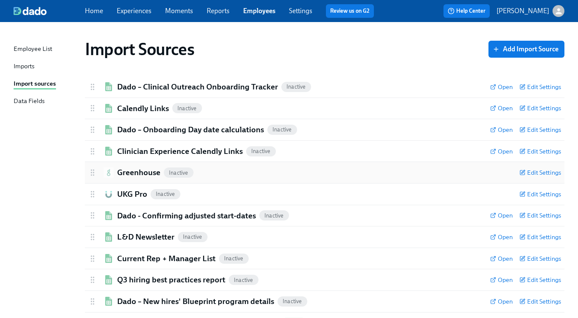
scroll to position [36, 0]
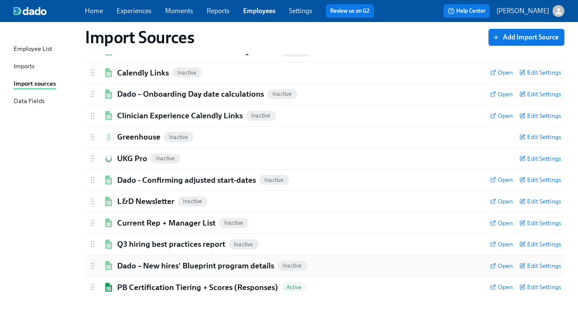
click at [200, 271] on h2 "Dado – New hires' Blueprint program details" at bounding box center [195, 266] width 157 height 11
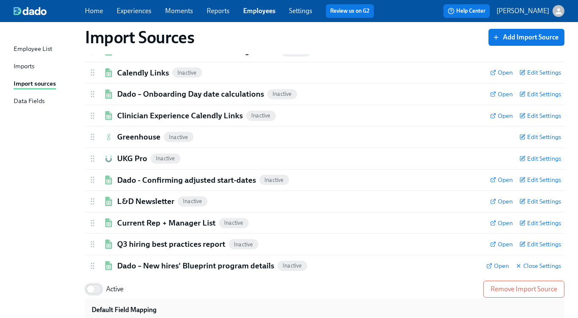
click at [100, 291] on input "Active" at bounding box center [91, 289] width 56 height 19
checkbox input "true"
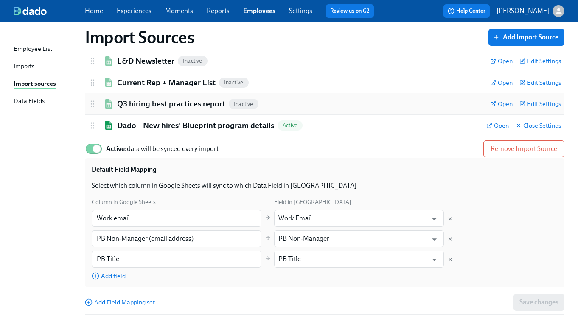
scroll to position [207, 0]
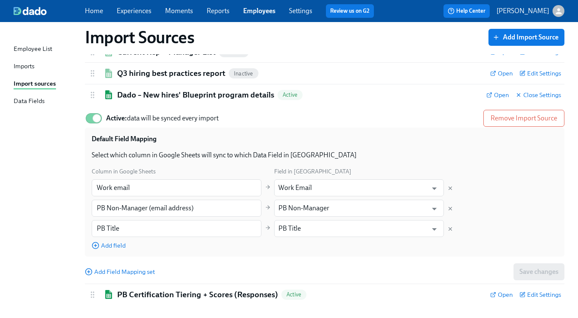
click at [21, 70] on div "Imports" at bounding box center [24, 67] width 21 height 11
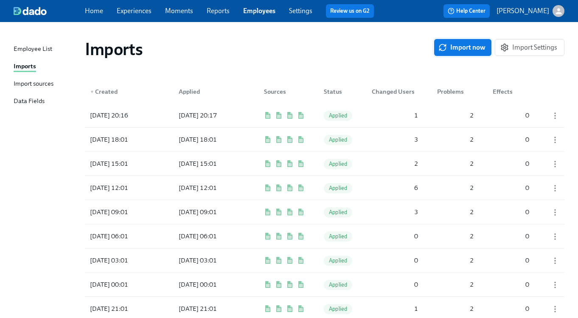
click at [468, 49] on span "Import now" at bounding box center [462, 47] width 45 height 8
click at [341, 115] on span "Pending" at bounding box center [339, 115] width 30 height 6
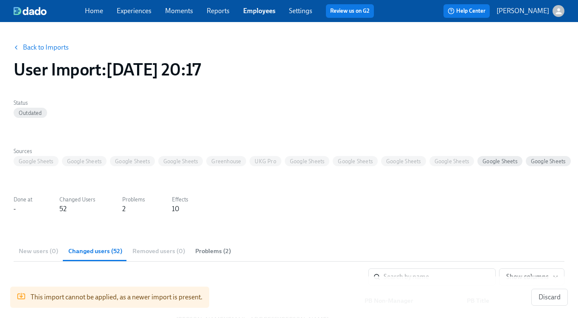
click at [142, 14] on link "Experiences" at bounding box center [134, 11] width 35 height 8
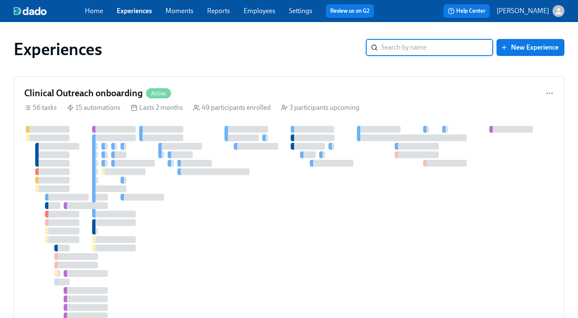
click at [414, 49] on input "search" at bounding box center [437, 47] width 112 height 17
type input "blueprint"
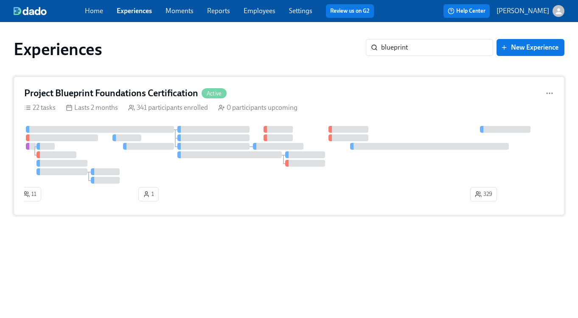
click at [142, 91] on h4 "Project Blueprint Foundations Certification" at bounding box center [111, 93] width 174 height 13
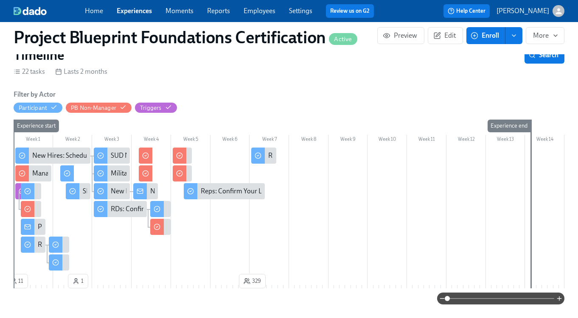
scroll to position [142, 0]
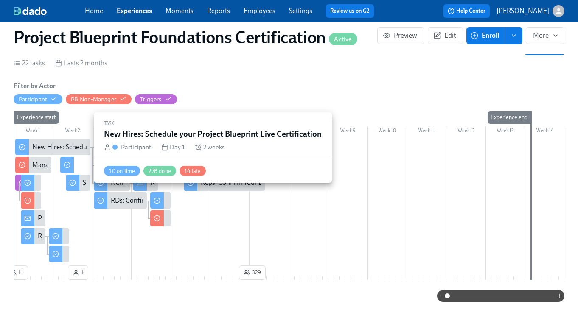
click at [52, 149] on div "New Hires: Schedule your Project Blueprint Live Certification" at bounding box center [119, 147] width 175 height 9
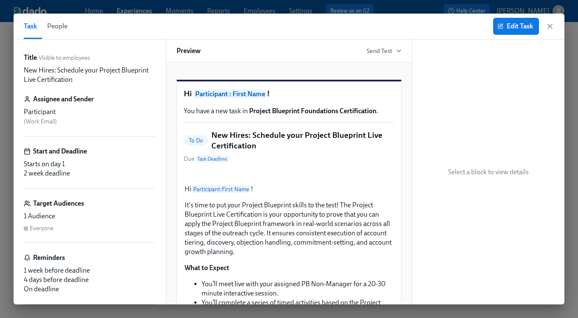
click at [56, 29] on span "People" at bounding box center [57, 26] width 20 height 12
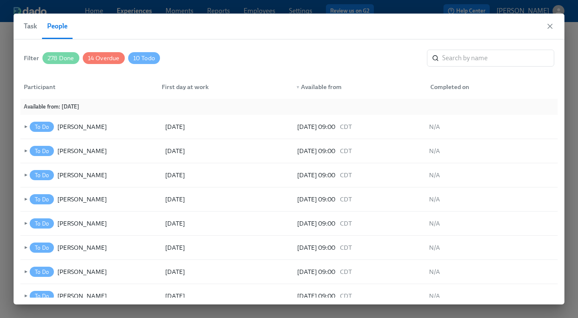
click at [28, 25] on span "Task" at bounding box center [30, 26] width 13 height 12
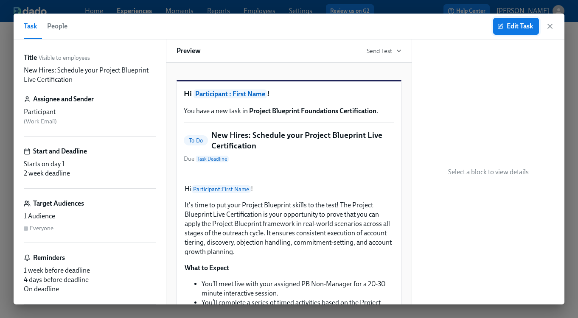
click at [500, 27] on icon "button" at bounding box center [501, 25] width 3 height 3
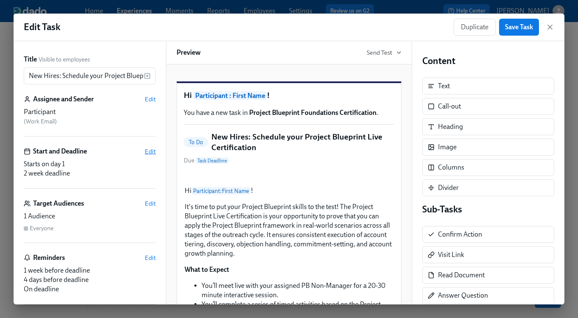
click at [152, 153] on span "Edit" at bounding box center [150, 151] width 11 height 8
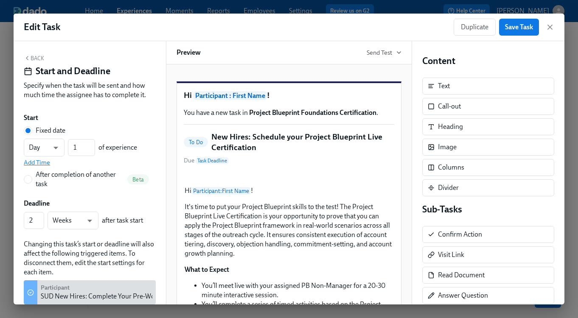
click at [45, 162] on span "Add Time" at bounding box center [37, 162] width 26 height 8
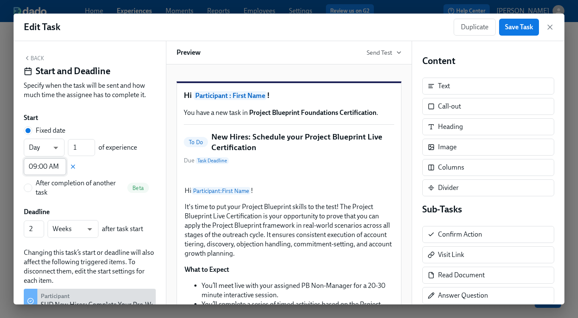
click at [46, 167] on input "09:00 AM" at bounding box center [45, 166] width 42 height 17
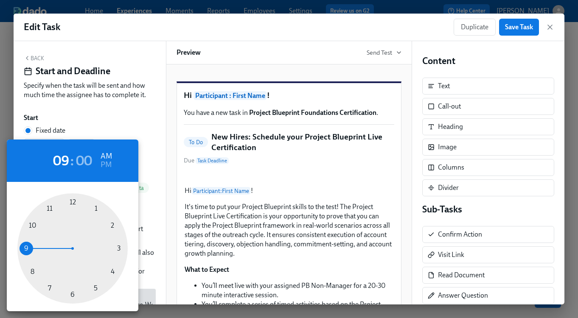
click at [31, 225] on div at bounding box center [72, 249] width 110 height 110
click at [67, 294] on div at bounding box center [72, 249] width 110 height 110
click at [103, 163] on h6 "PM" at bounding box center [106, 165] width 11 height 14
type input "10:30 PM"
click at [154, 197] on div at bounding box center [289, 159] width 578 height 318
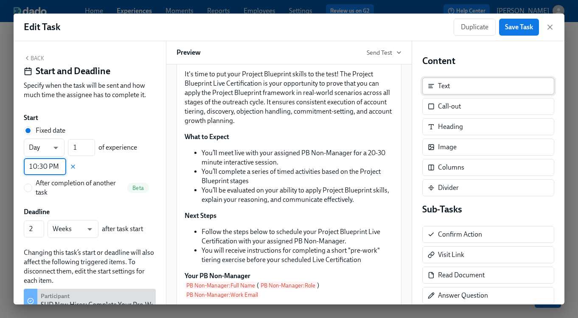
scroll to position [135, 0]
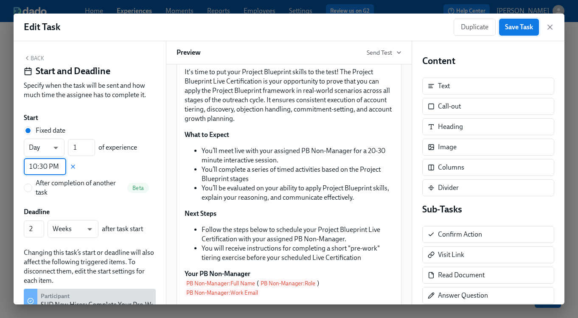
click at [527, 27] on span "Save Task" at bounding box center [519, 27] width 28 height 8
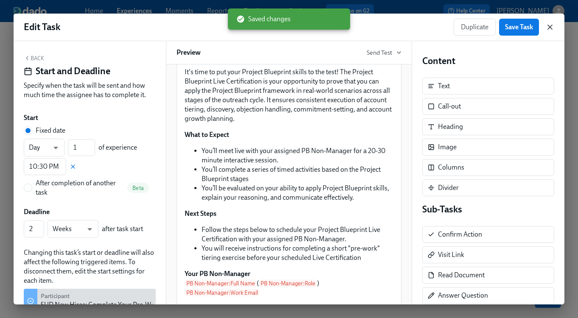
click at [548, 26] on icon "button" at bounding box center [550, 27] width 8 height 8
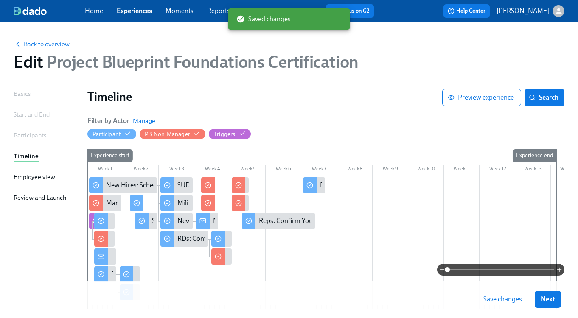
click at [510, 304] on button "Save changes" at bounding box center [503, 299] width 51 height 17
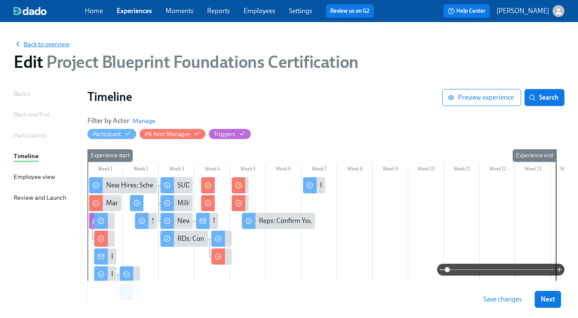
click at [52, 43] on span "Back to overview" at bounding box center [42, 44] width 56 height 8
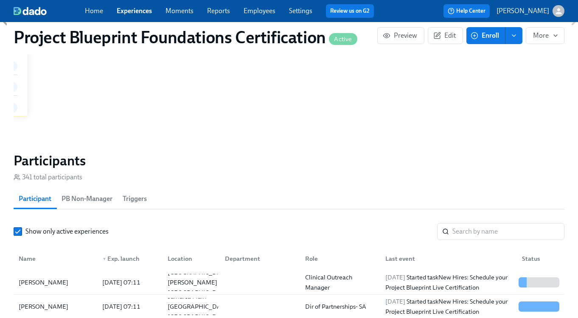
scroll to position [660, 0]
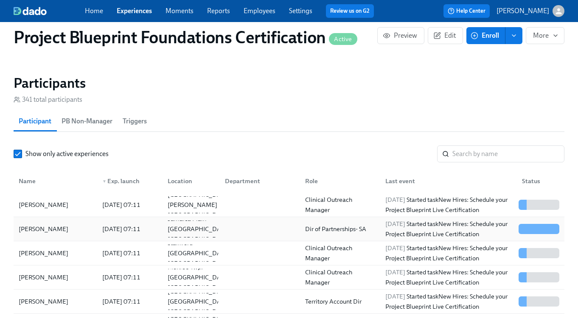
click at [54, 227] on div "[PERSON_NAME]" at bounding box center [43, 229] width 56 height 10
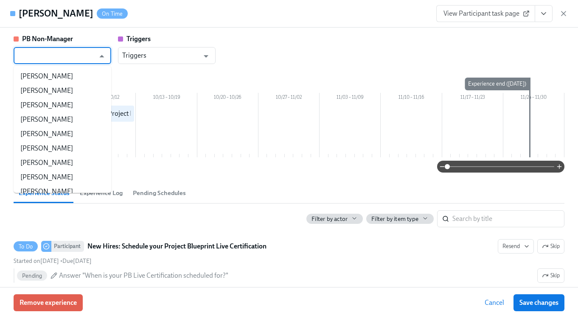
click at [63, 62] on input "text" at bounding box center [56, 55] width 77 height 17
click at [72, 51] on input "text" at bounding box center [56, 55] width 77 height 17
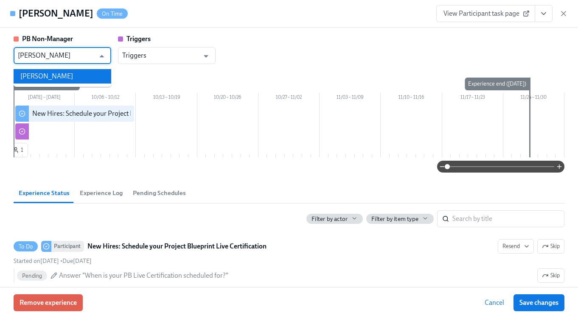
click at [73, 73] on li "Amanda Titman-Mitchell" at bounding box center [63, 76] width 98 height 14
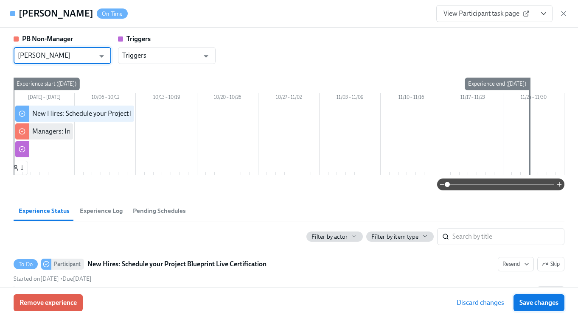
type input "Amanda Titman-Mitchell"
click at [545, 306] on span "Save changes" at bounding box center [539, 303] width 39 height 8
type input "Amanda Titman-Mitchell"
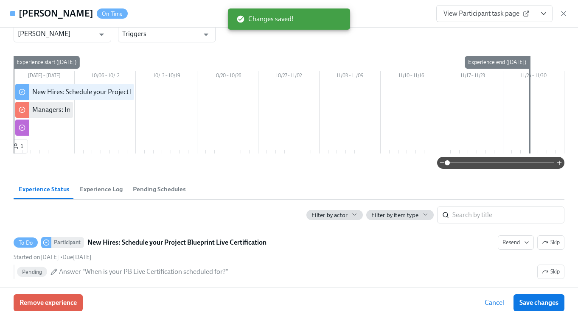
scroll to position [27, 0]
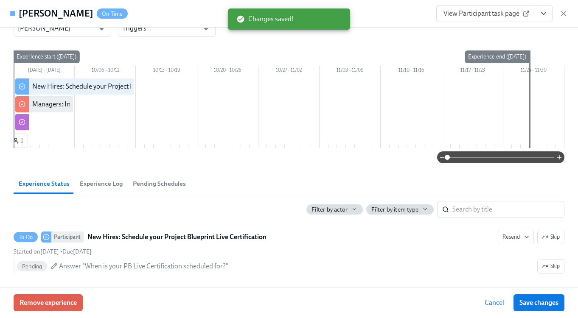
click at [141, 182] on span "Pending Schedules" at bounding box center [159, 184] width 53 height 10
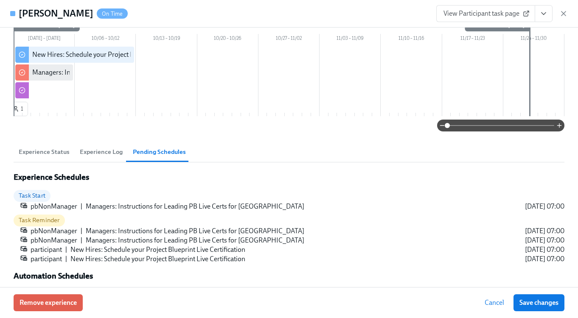
scroll to position [71, 0]
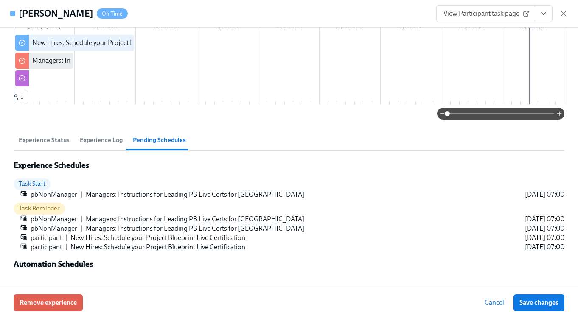
click at [557, 12] on div "View Participant task page" at bounding box center [502, 13] width 132 height 17
click at [560, 13] on icon "button" at bounding box center [563, 13] width 8 height 8
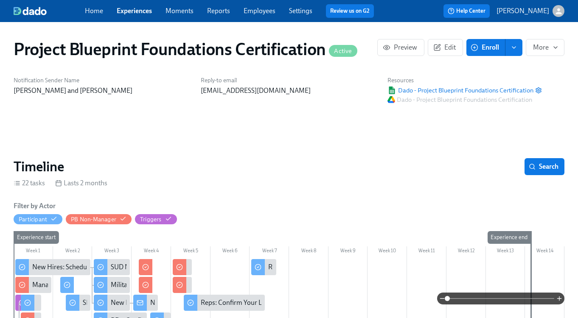
scroll to position [62, 0]
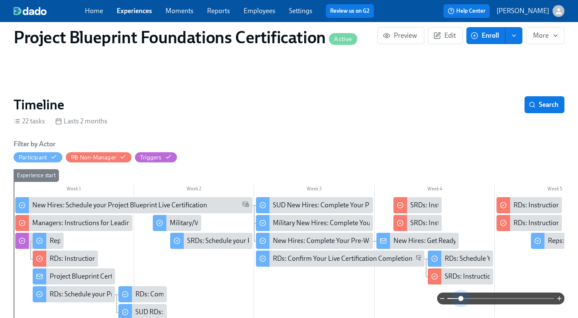
drag, startPoint x: 450, startPoint y: 300, endPoint x: 340, endPoint y: 290, distance: 110.8
click at [460, 300] on span at bounding box center [460, 298] width 5 height 5
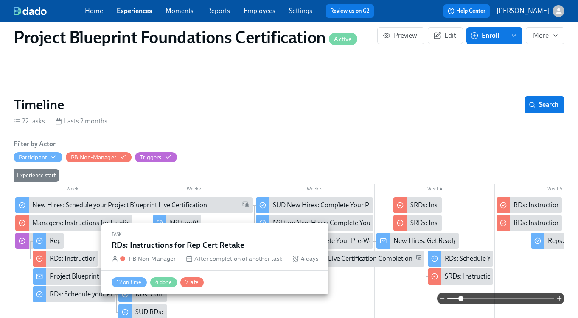
click at [72, 259] on div "RDs: Instructions for Rep Cert Retake" at bounding box center [103, 258] width 107 height 9
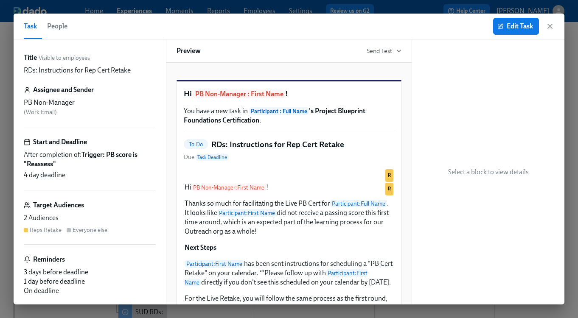
click at [53, 24] on span "People" at bounding box center [57, 26] width 20 height 12
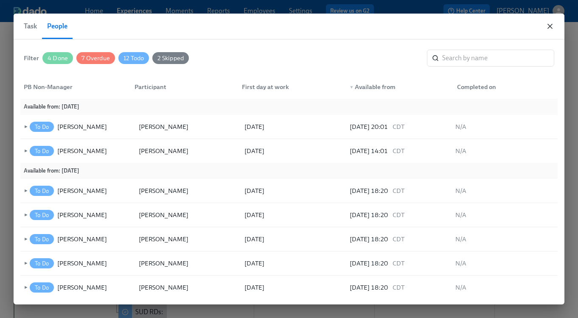
click at [548, 28] on icon "button" at bounding box center [550, 26] width 4 height 4
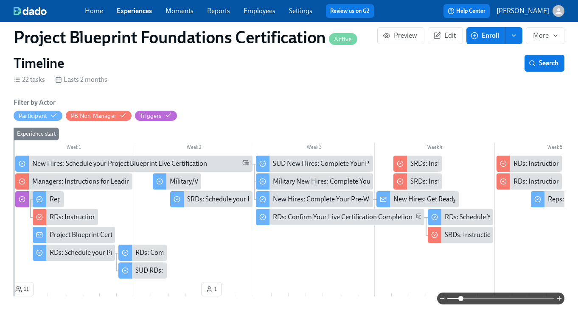
scroll to position [106, 0]
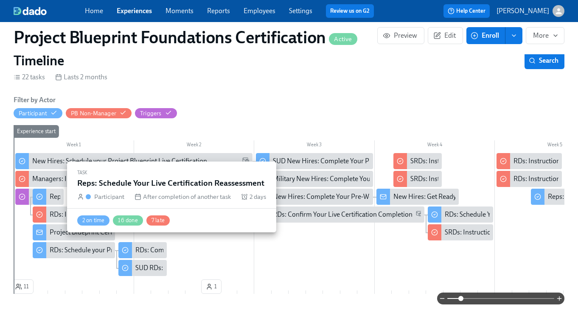
click at [49, 196] on div "Reps: Schedule Your Live Certification Reassessment" at bounding box center [48, 197] width 31 height 16
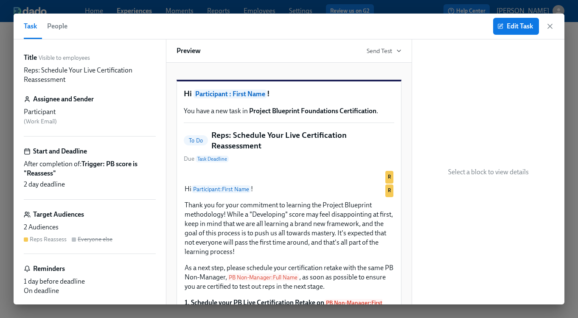
click at [54, 27] on span "People" at bounding box center [57, 26] width 20 height 12
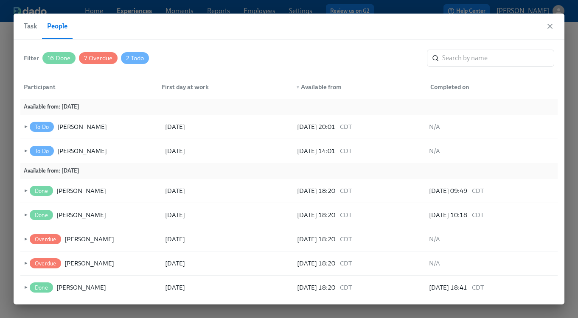
click at [555, 28] on div "Task People" at bounding box center [289, 27] width 551 height 26
click at [551, 27] on icon "button" at bounding box center [550, 26] width 4 height 4
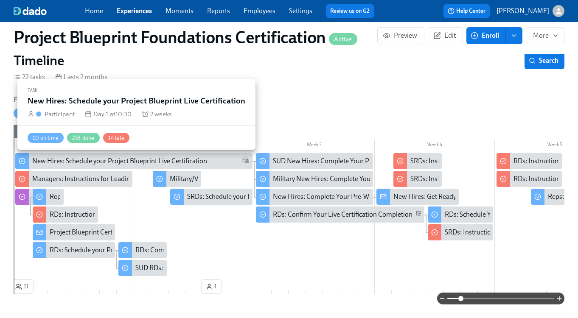
click at [83, 161] on div "New Hires: Schedule your Project Blueprint Live Certification" at bounding box center [119, 161] width 175 height 9
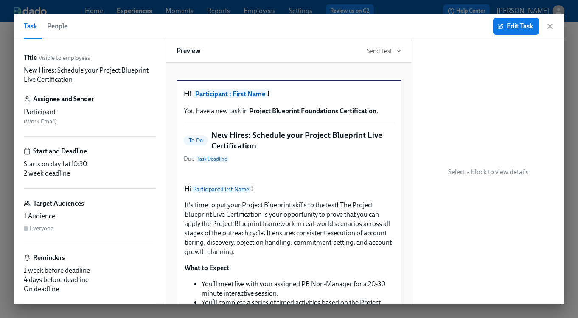
click at [54, 27] on span "People" at bounding box center [57, 26] width 20 height 12
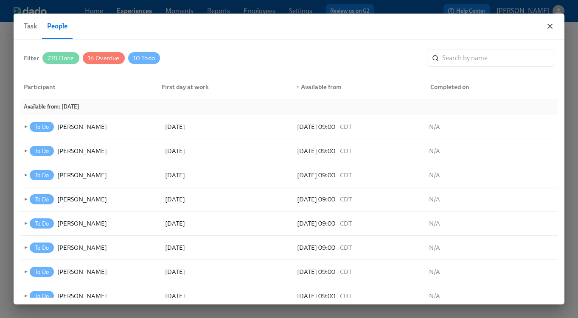
click at [546, 28] on icon "button" at bounding box center [550, 26] width 8 height 8
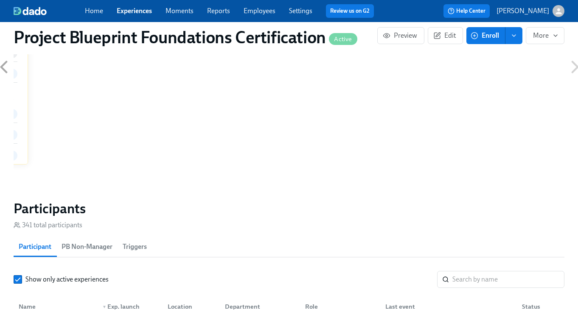
scroll to position [677, 0]
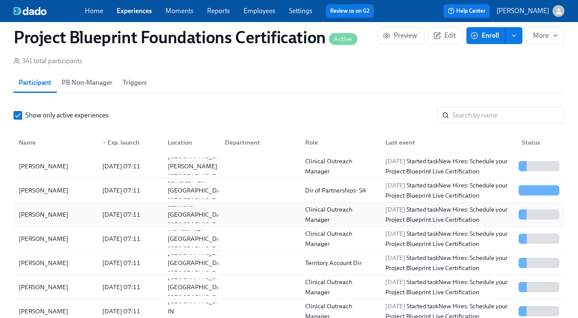
click at [45, 220] on div "[PERSON_NAME]" at bounding box center [43, 215] width 56 height 10
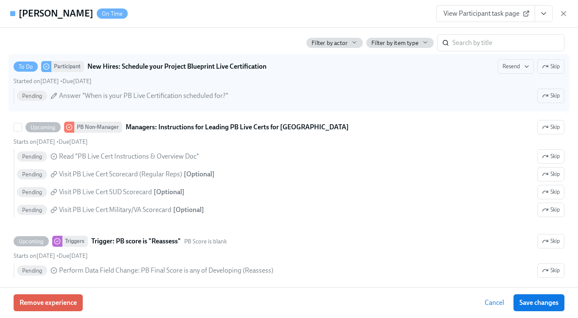
scroll to position [199, 0]
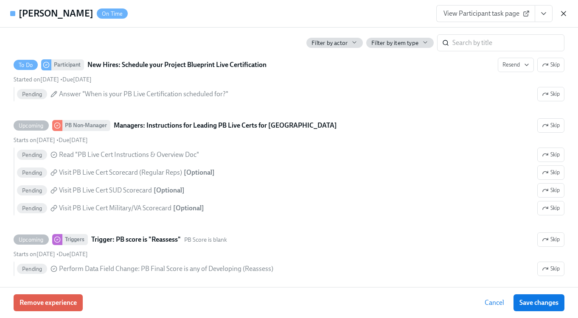
click at [560, 13] on icon "button" at bounding box center [563, 13] width 8 height 8
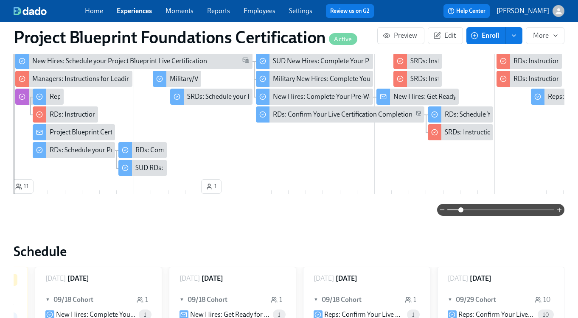
scroll to position [184, 0]
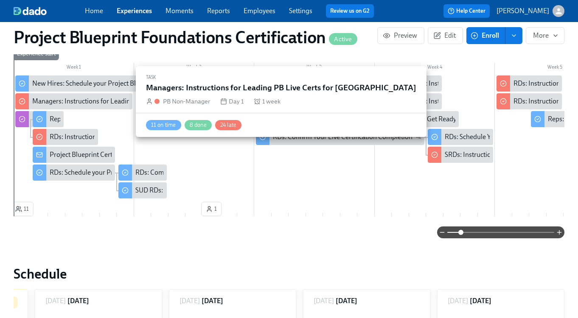
click at [73, 98] on div "Managers: Instructions for Leading PB Live Certs for [GEOGRAPHIC_DATA]" at bounding box center [141, 101] width 219 height 9
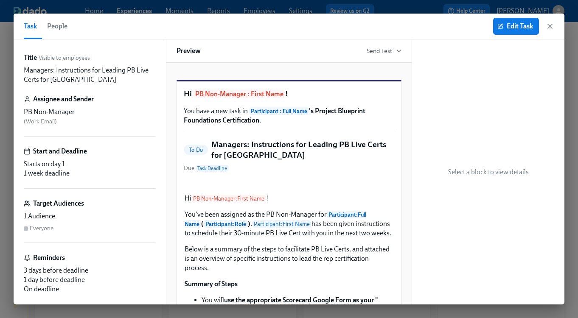
click at [61, 23] on span "People" at bounding box center [57, 26] width 20 height 12
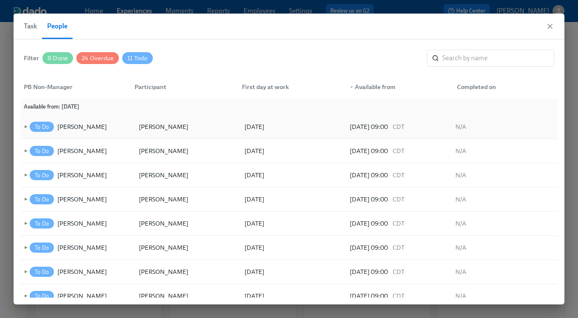
click at [24, 127] on span "►" at bounding box center [25, 126] width 6 height 9
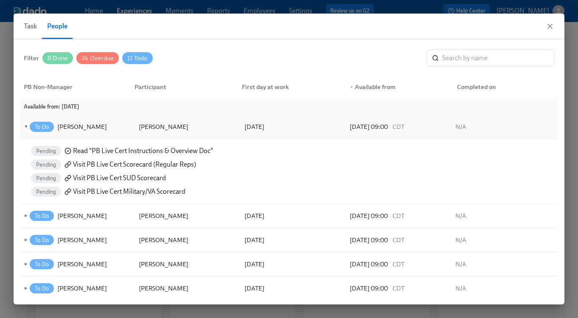
click at [24, 127] on span "▼" at bounding box center [25, 126] width 6 height 9
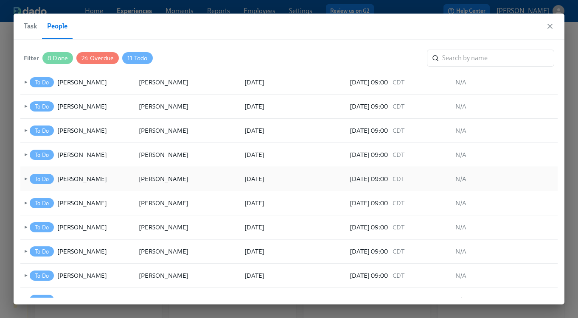
scroll to position [29, 0]
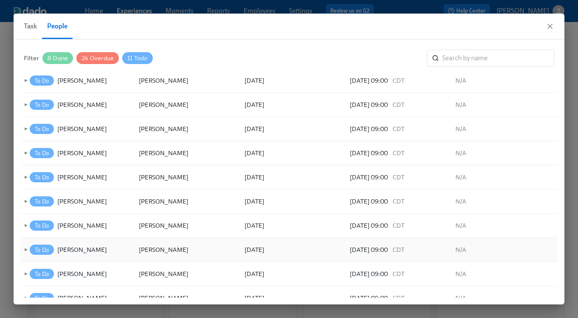
click at [25, 251] on span "►" at bounding box center [25, 249] width 6 height 9
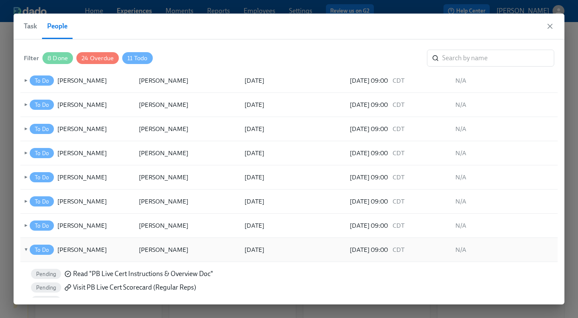
scroll to position [108, 0]
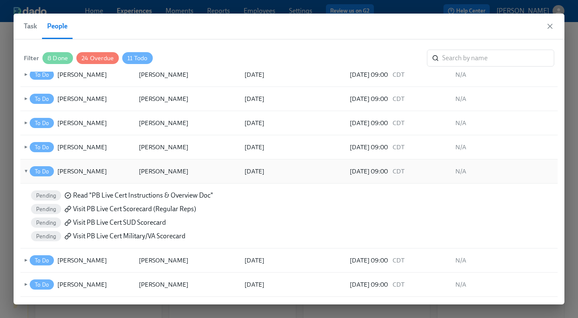
click at [24, 170] on span "▼" at bounding box center [25, 171] width 6 height 9
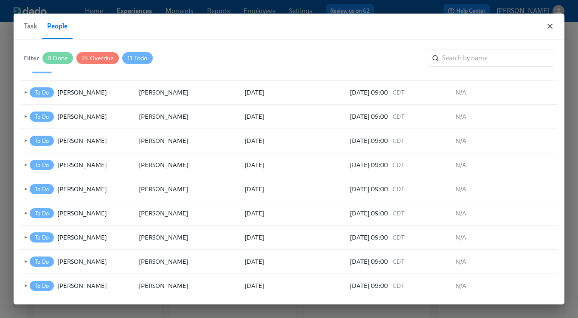
click at [553, 26] on icon "button" at bounding box center [550, 26] width 8 height 8
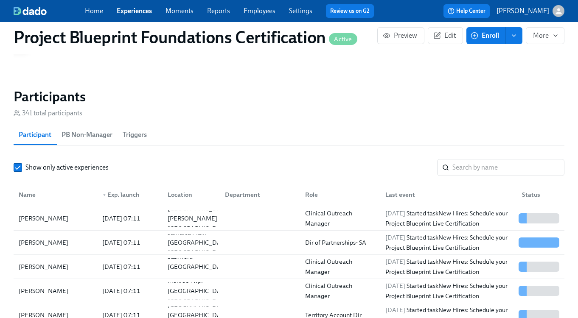
scroll to position [625, 0]
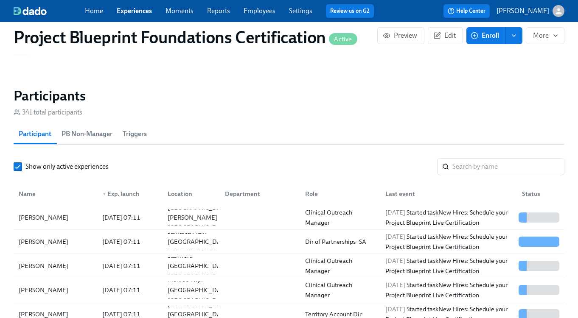
click at [96, 133] on span "PB Non-Manager" at bounding box center [87, 134] width 51 height 12
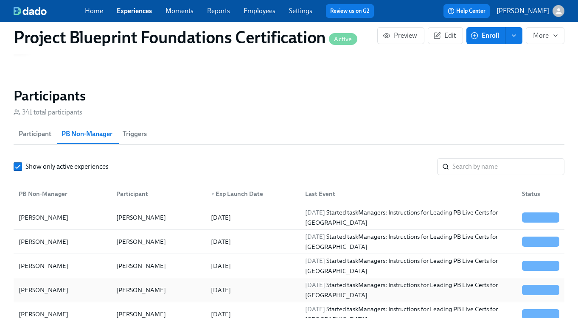
click at [33, 291] on div "[PERSON_NAME]" at bounding box center [43, 290] width 56 height 10
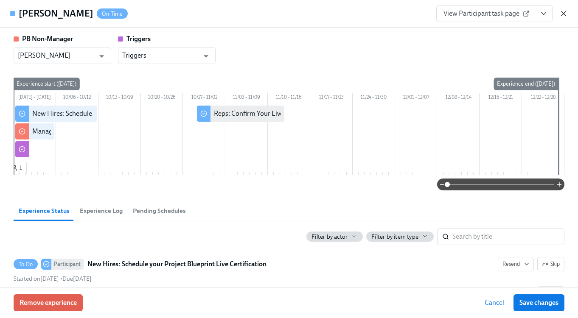
click at [561, 11] on icon "button" at bounding box center [563, 13] width 8 height 8
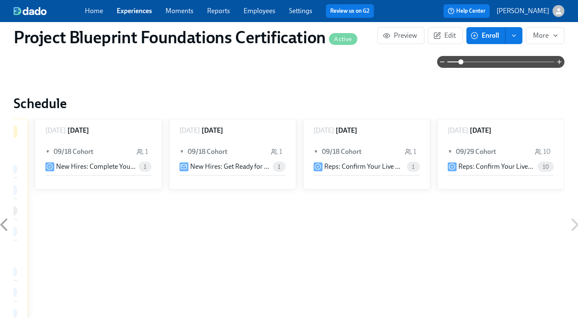
scroll to position [508, 0]
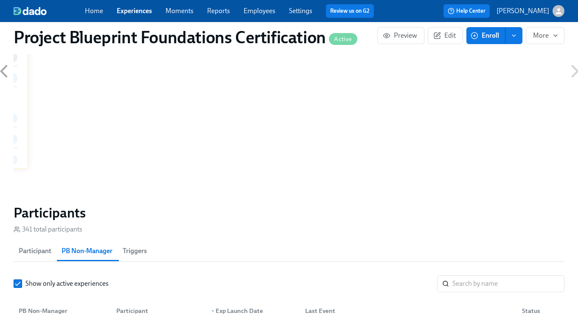
click at [34, 256] on span "Participant" at bounding box center [35, 251] width 33 height 12
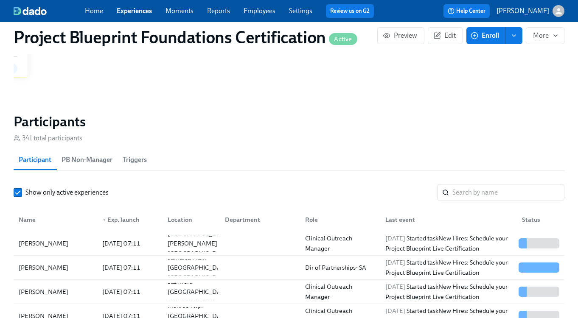
scroll to position [708, 0]
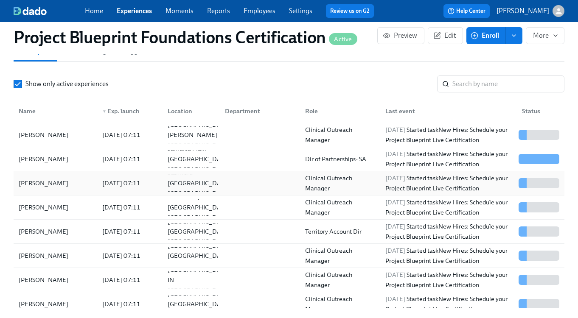
click at [63, 186] on div "[PERSON_NAME]" at bounding box center [55, 183] width 80 height 17
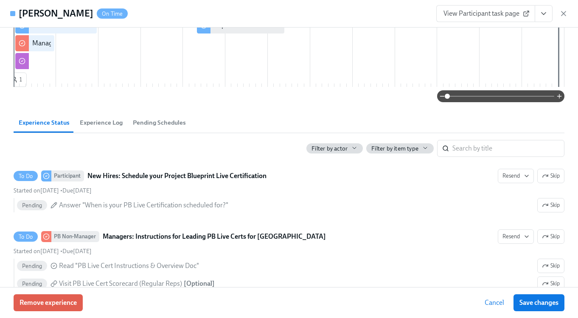
scroll to position [154, 0]
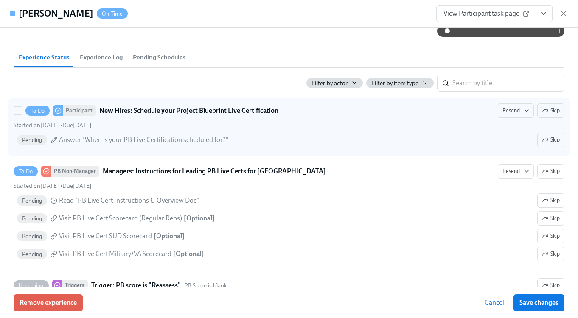
click at [142, 127] on div "To Do Participant New Hires: Schedule your Project Blueprint Live Certification…" at bounding box center [289, 127] width 551 height 47
click at [22, 115] on input "To Do Participant New Hires: Schedule your Project Blueprint Live Certification…" at bounding box center [18, 111] width 8 height 8
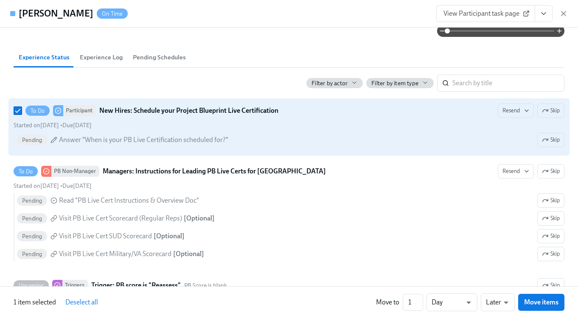
click at [142, 127] on div "To Do Participant New Hires: Schedule your Project Blueprint Live Certification…" at bounding box center [289, 127] width 551 height 47
click at [22, 115] on input "To Do Participant New Hires: Schedule your Project Blueprint Live Certification…" at bounding box center [18, 111] width 8 height 8
checkbox input "false"
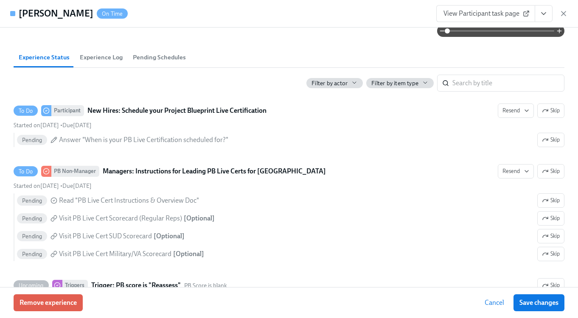
click at [91, 62] on span "Experience Log" at bounding box center [101, 58] width 43 height 10
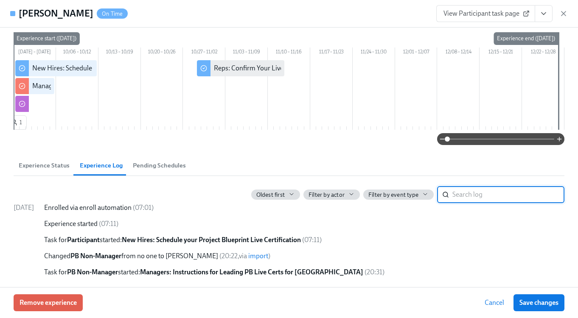
scroll to position [22, 0]
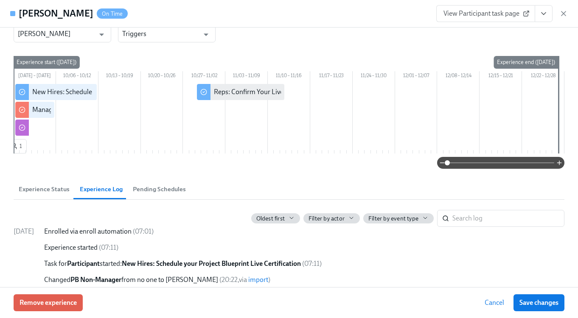
click at [152, 194] on span "Pending Schedules" at bounding box center [159, 190] width 53 height 10
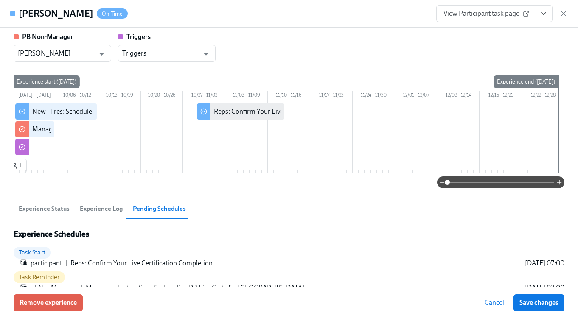
scroll to position [0, 0]
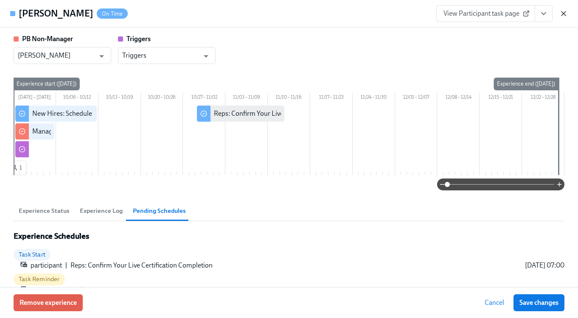
click at [563, 14] on icon "button" at bounding box center [564, 13] width 4 height 4
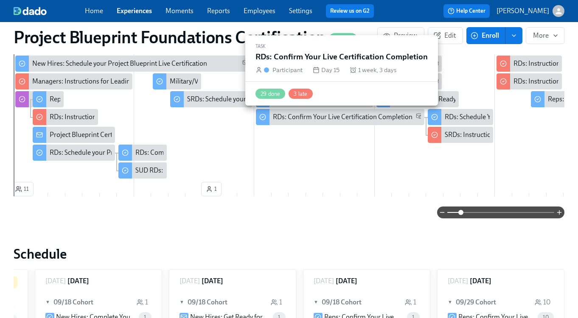
scroll to position [85, 0]
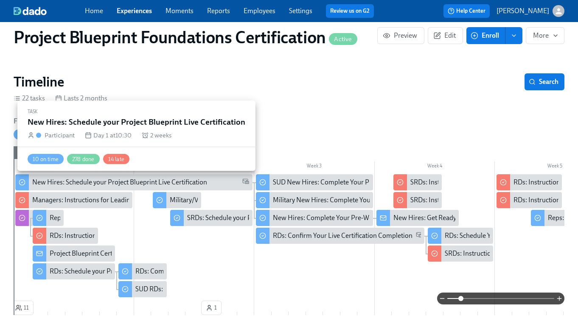
click at [49, 183] on div "New Hires: Schedule your Project Blueprint Live Certification" at bounding box center [119, 182] width 175 height 9
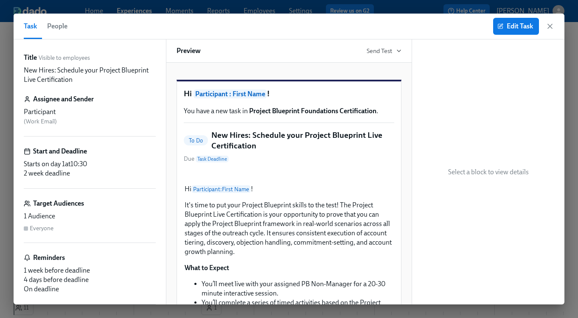
click at [53, 24] on span "People" at bounding box center [57, 26] width 20 height 12
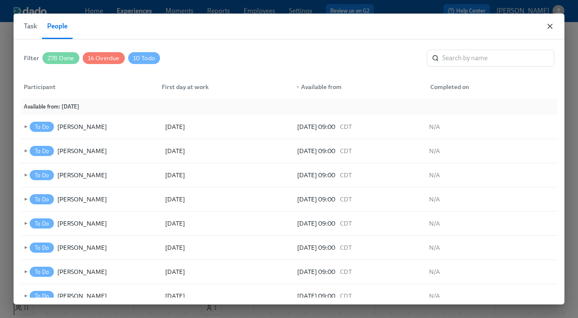
click at [553, 24] on icon "button" at bounding box center [550, 26] width 8 height 8
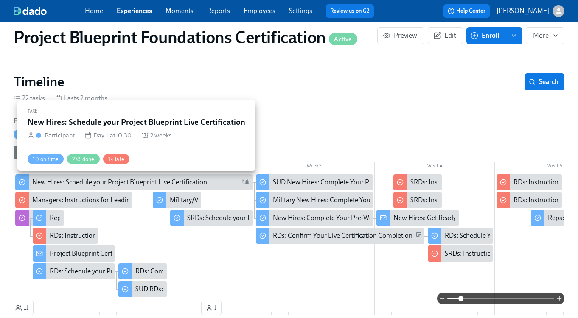
click at [47, 182] on div "New Hires: Schedule your Project Blueprint Live Certification" at bounding box center [119, 182] width 175 height 9
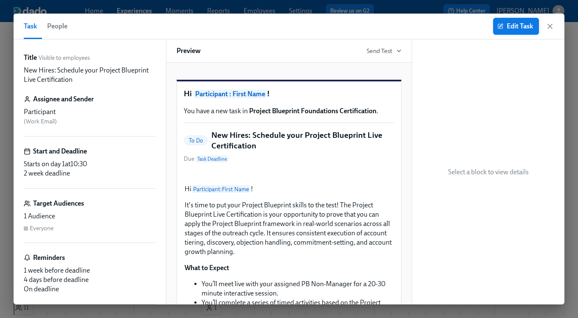
click at [494, 26] on button "Edit Task" at bounding box center [516, 26] width 46 height 17
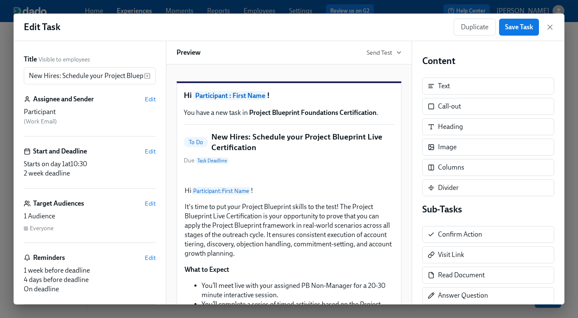
click at [84, 163] on span "at 10:30" at bounding box center [76, 164] width 22 height 8
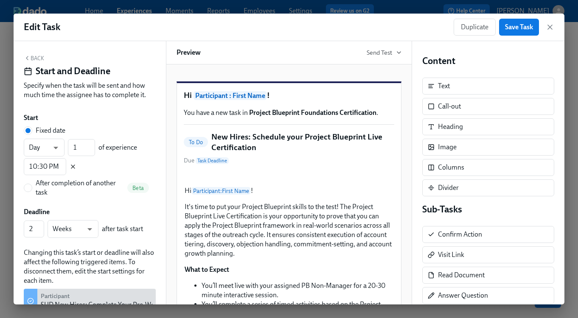
click at [72, 169] on icon "button" at bounding box center [73, 166] width 7 height 7
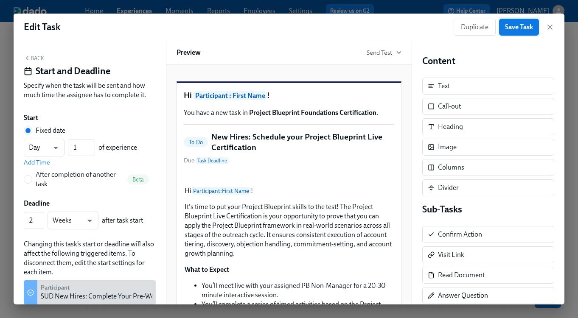
click at [527, 31] on span "Save Task" at bounding box center [519, 27] width 28 height 8
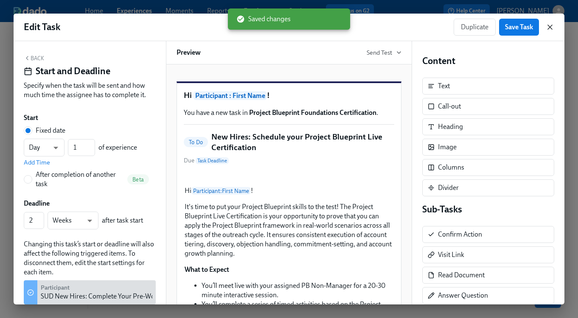
click at [553, 27] on icon "button" at bounding box center [550, 27] width 8 height 8
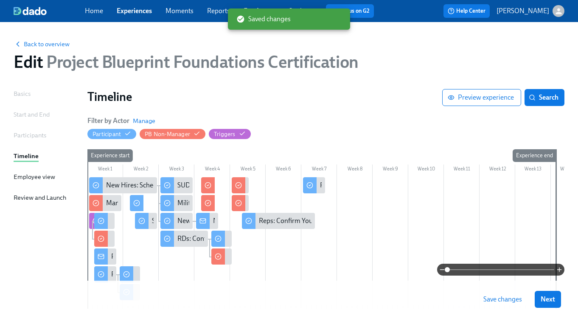
click at [493, 298] on span "Save changes" at bounding box center [502, 299] width 39 height 8
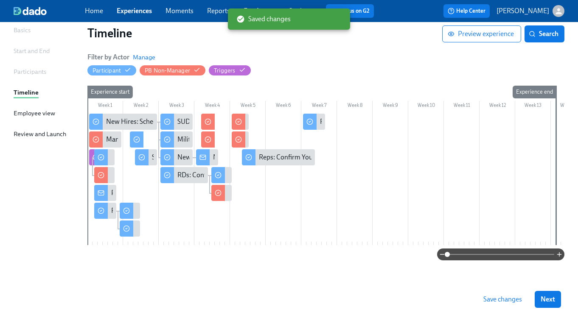
click at [507, 301] on span "Save changes" at bounding box center [502, 299] width 39 height 8
click at [507, 301] on div "Save changes" at bounding box center [503, 299] width 51 height 17
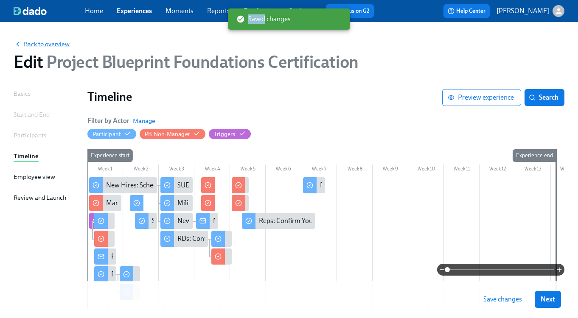
click at [45, 42] on span "Back to overview" at bounding box center [42, 44] width 56 height 8
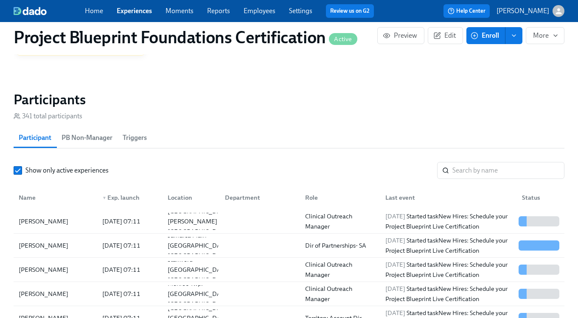
scroll to position [758, 0]
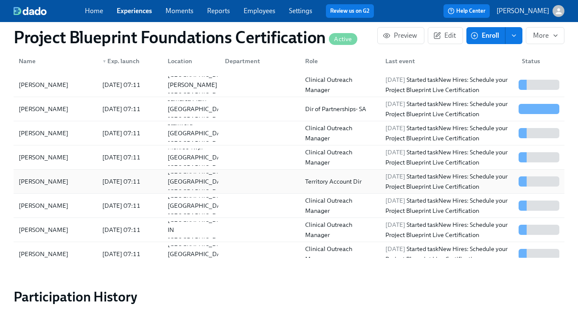
click at [42, 185] on div "[PERSON_NAME]" at bounding box center [43, 182] width 56 height 10
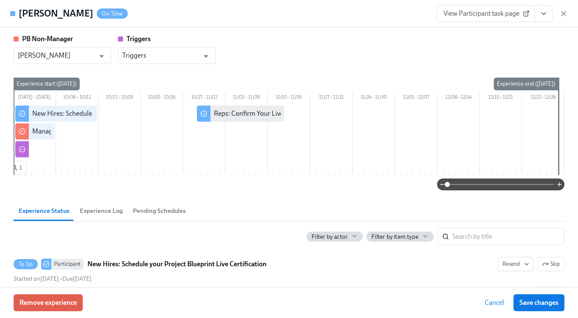
scroll to position [134, 0]
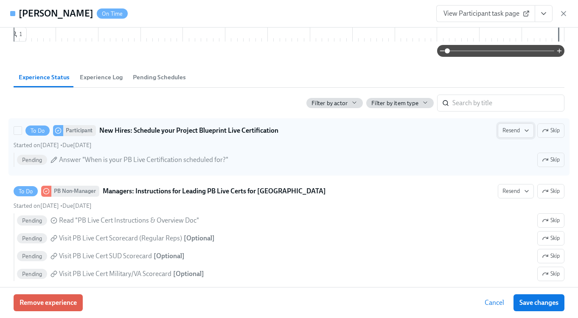
click at [523, 134] on icon "button" at bounding box center [526, 130] width 7 height 7
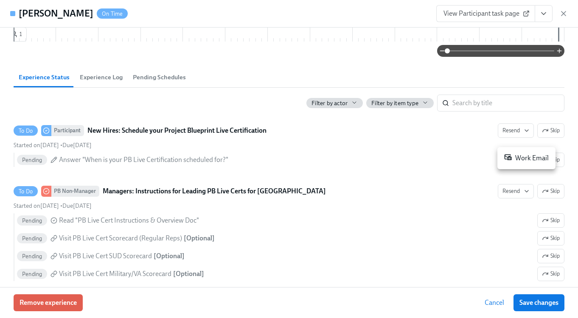
click at [520, 162] on div "Work Email" at bounding box center [526, 158] width 45 height 10
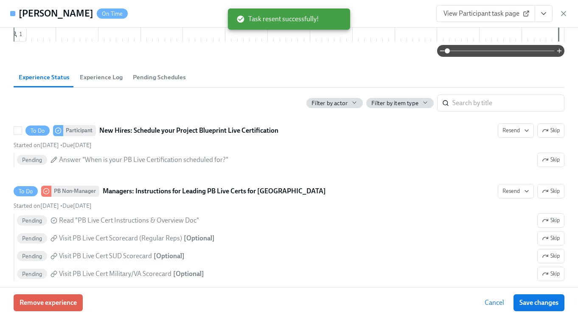
scroll to position [0, 3064]
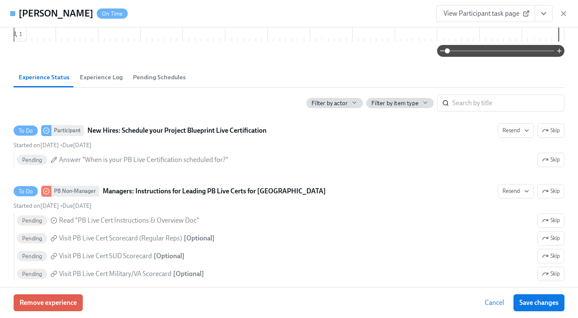
click at [526, 305] on span "Save changes" at bounding box center [539, 303] width 39 height 8
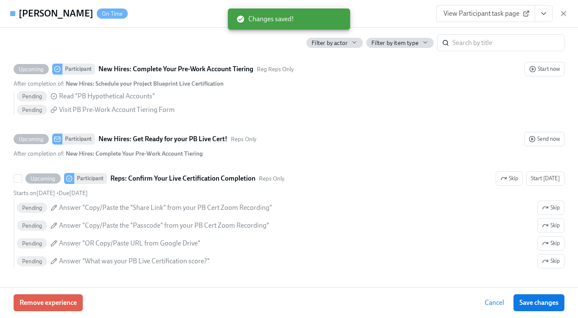
scroll to position [0, 0]
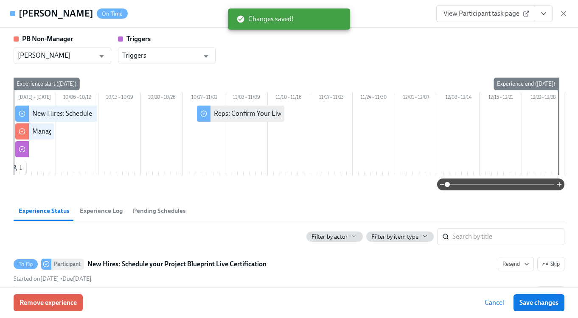
click at [112, 216] on span "Experience Log" at bounding box center [101, 211] width 43 height 10
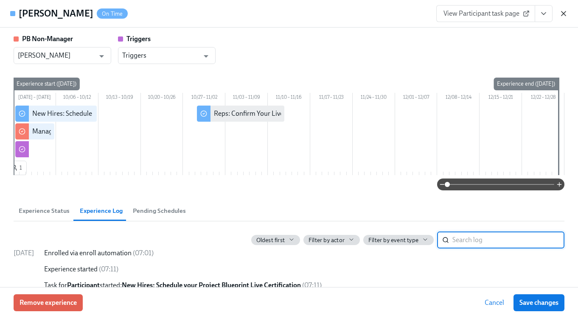
click at [564, 11] on icon "button" at bounding box center [563, 13] width 8 height 8
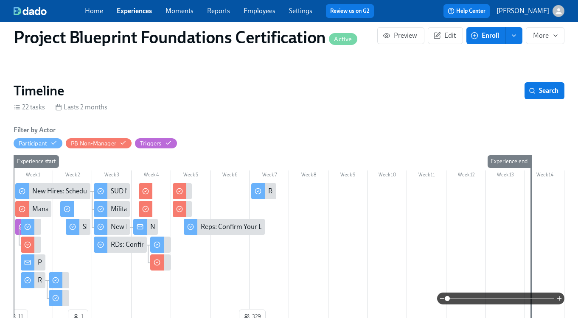
scroll to position [75, 0]
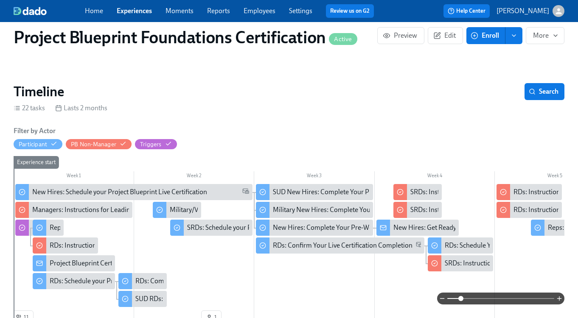
drag, startPoint x: 449, startPoint y: 300, endPoint x: 462, endPoint y: 299, distance: 12.7
click at [462, 299] on span at bounding box center [460, 298] width 5 height 5
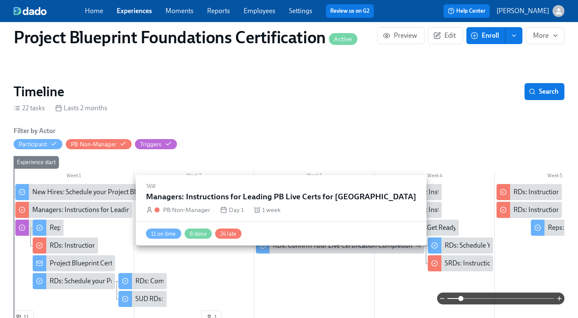
click at [107, 211] on div "Managers: Instructions for Leading PB Live Certs for [GEOGRAPHIC_DATA]" at bounding box center [141, 209] width 219 height 9
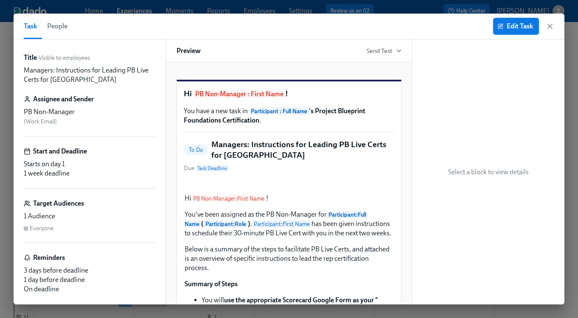
click at [510, 26] on span "Edit Task" at bounding box center [516, 26] width 34 height 8
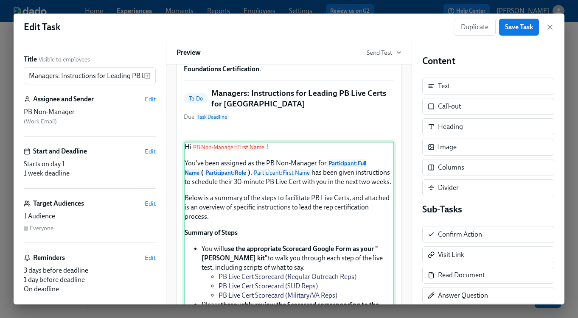
scroll to position [53, 0]
click at [309, 236] on div "Hi PB Non-Manager : First Name ! You've been assigned as the PB Non-Manager for…" at bounding box center [289, 274] width 211 height 267
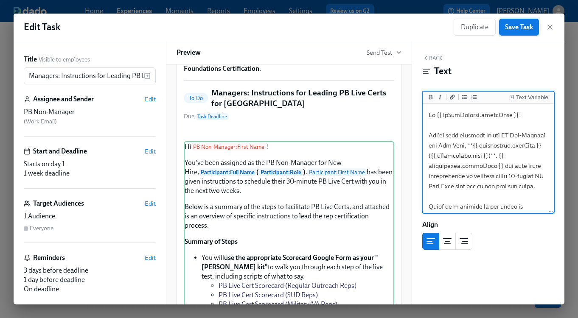
type textarea "Hi {{ pbNonManager.firstName }}! You've been assigned as the PB Non-Manager for…"
click at [518, 31] on span "Save Task" at bounding box center [519, 27] width 28 height 8
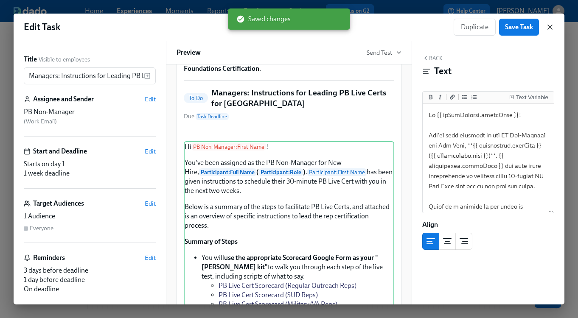
scroll to position [0, 0]
drag, startPoint x: 546, startPoint y: 28, endPoint x: 544, endPoint y: 31, distance: 4.6
click at [546, 28] on icon "button" at bounding box center [550, 27] width 8 height 8
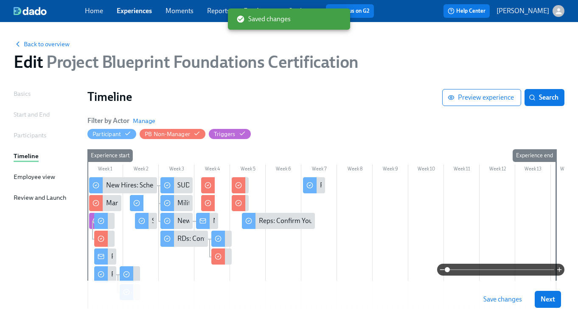
click at [499, 303] on span "Save changes" at bounding box center [502, 299] width 39 height 8
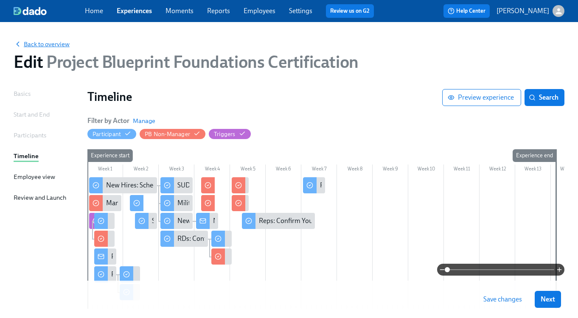
click at [58, 42] on span "Back to overview" at bounding box center [42, 44] width 56 height 8
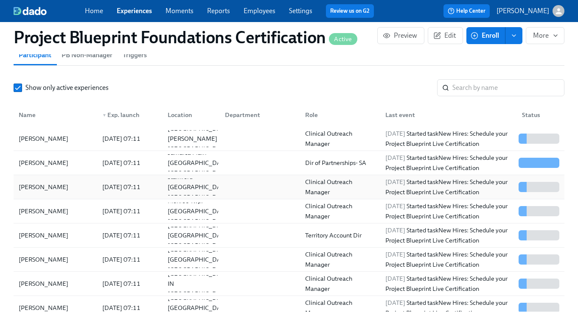
click at [59, 189] on div "[PERSON_NAME]" at bounding box center [55, 187] width 80 height 17
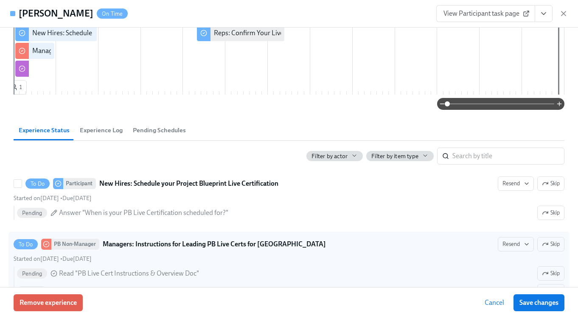
scroll to position [186, 0]
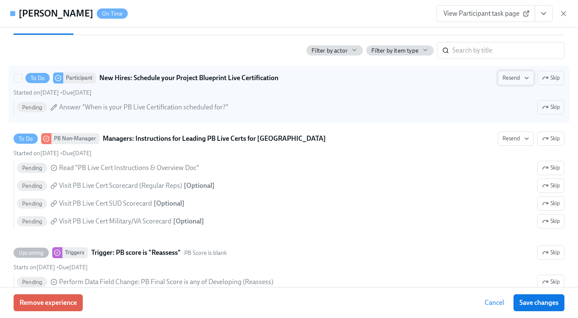
click at [523, 81] on icon "button" at bounding box center [526, 78] width 7 height 7
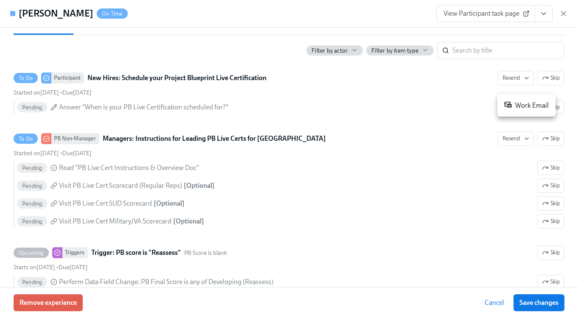
click at [514, 107] on div "Work Email" at bounding box center [526, 106] width 45 height 10
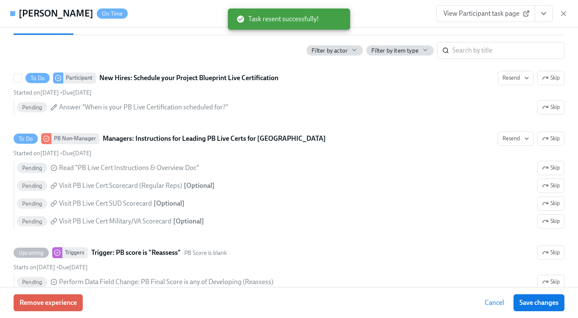
scroll to position [0, 3064]
click at [545, 308] on button "Save changes" at bounding box center [539, 303] width 51 height 17
click at [562, 13] on icon "button" at bounding box center [563, 13] width 8 height 8
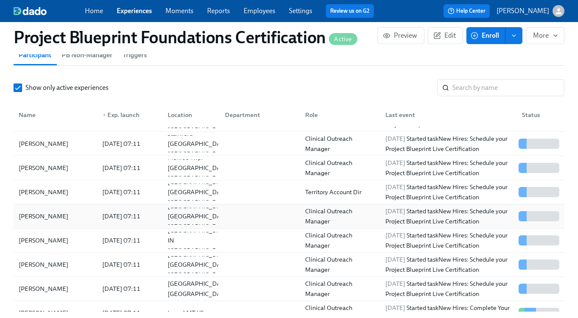
scroll to position [51, 0]
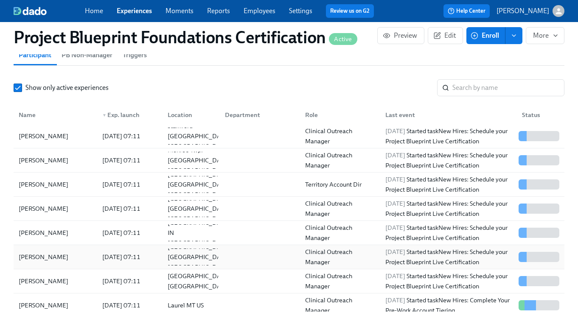
click at [43, 265] on div "[PERSON_NAME]" at bounding box center [55, 257] width 80 height 17
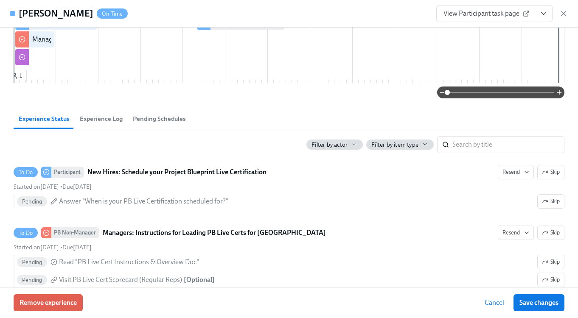
scroll to position [201, 0]
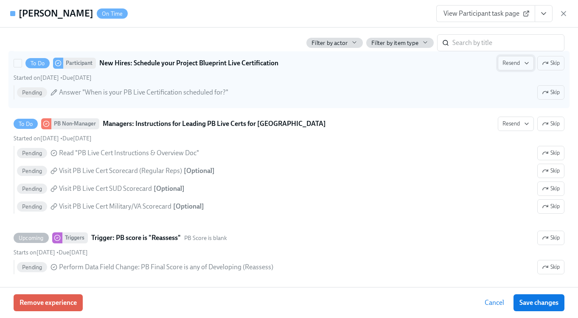
click at [520, 67] on span "Resend" at bounding box center [516, 63] width 27 height 8
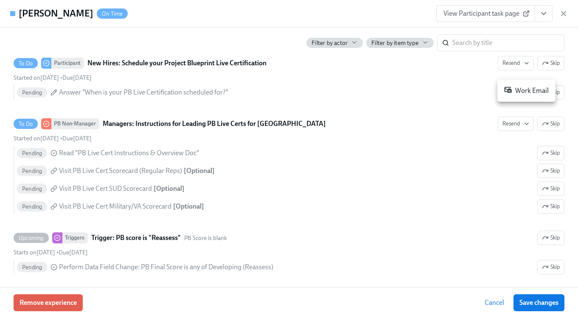
click at [523, 90] on div "Work Email" at bounding box center [526, 91] width 45 height 10
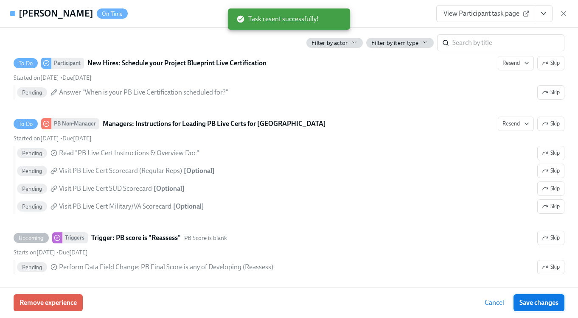
click at [550, 301] on span "Save changes" at bounding box center [539, 303] width 39 height 8
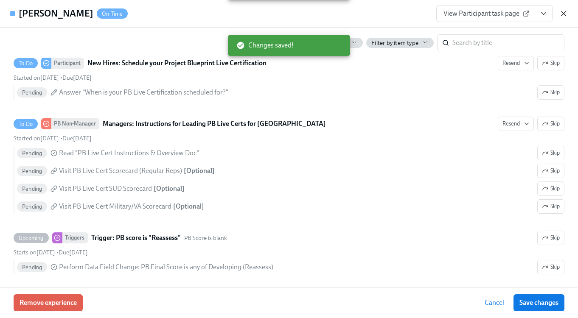
click at [561, 11] on icon "button" at bounding box center [563, 13] width 8 height 8
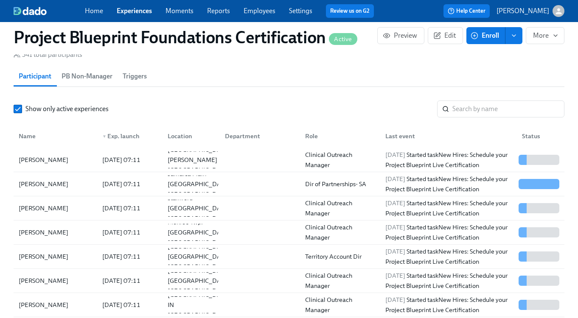
scroll to position [683, 0]
click at [46, 160] on div "[PERSON_NAME]" at bounding box center [43, 160] width 56 height 10
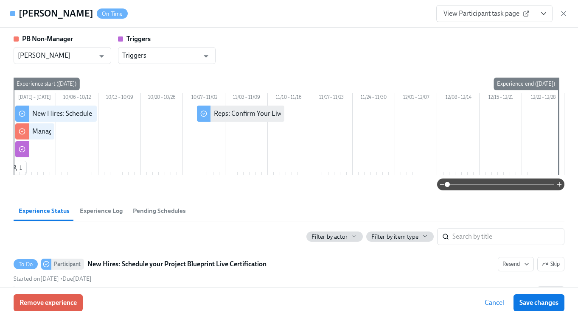
scroll to position [145, 0]
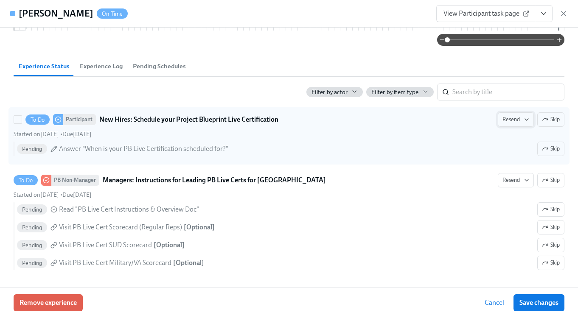
click at [514, 124] on span "Resend" at bounding box center [516, 119] width 27 height 8
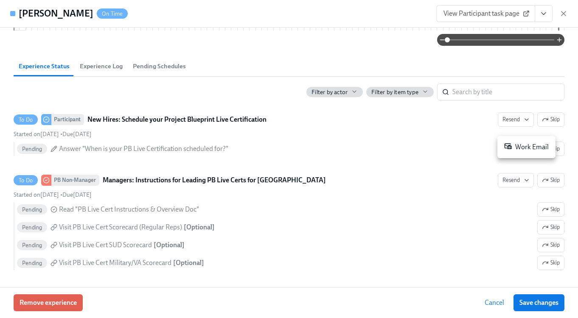
click at [524, 151] on div "Work Email" at bounding box center [526, 147] width 45 height 10
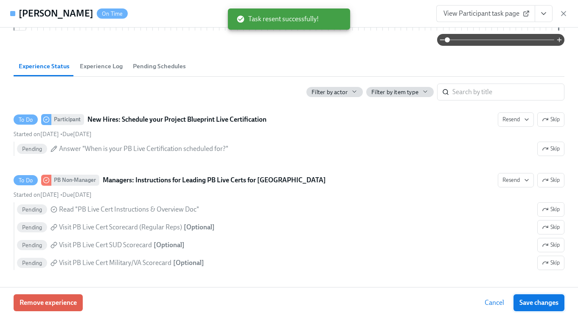
click at [547, 304] on span "Save changes" at bounding box center [539, 303] width 39 height 8
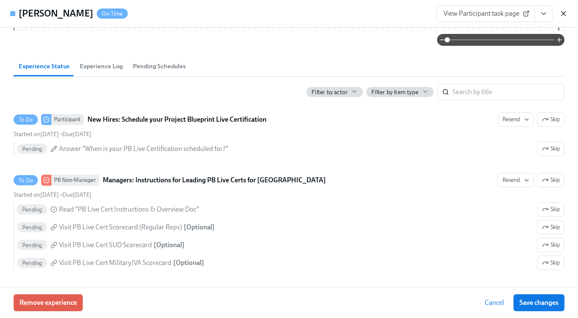
click at [564, 15] on icon "button" at bounding box center [563, 13] width 8 height 8
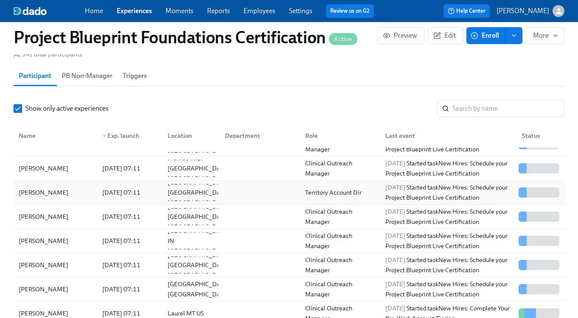
scroll to position [107, 0]
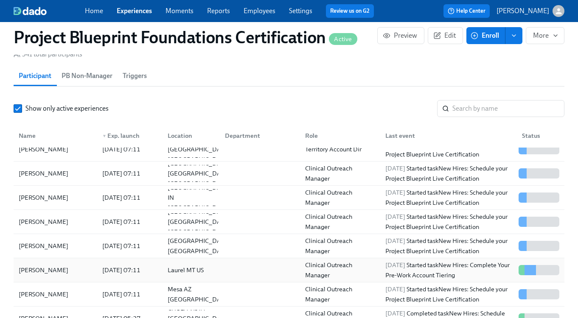
click at [53, 269] on div "[PERSON_NAME]" at bounding box center [43, 270] width 56 height 10
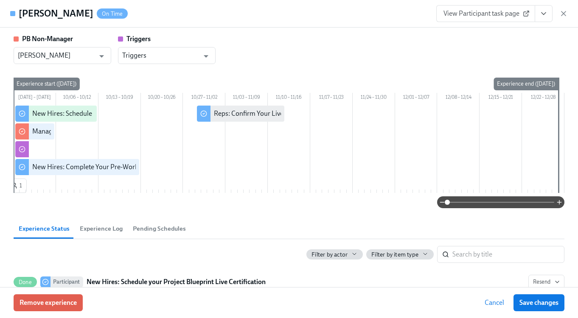
scroll to position [92, 0]
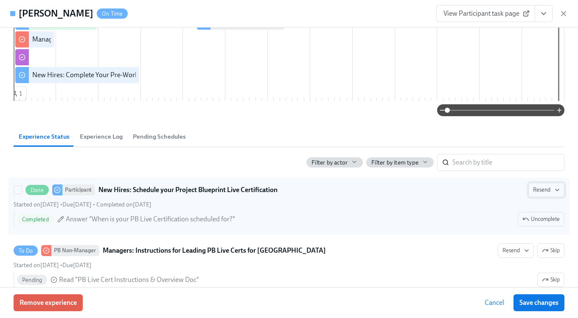
click at [544, 194] on span "Resend" at bounding box center [546, 190] width 27 height 8
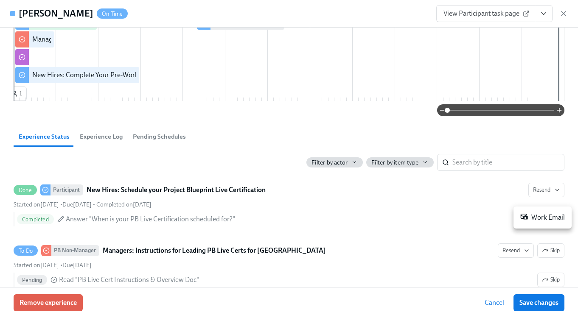
click at [542, 219] on div "Work Email" at bounding box center [542, 218] width 45 height 10
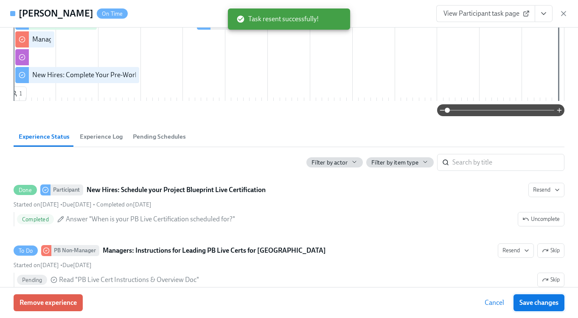
click at [553, 302] on span "Save changes" at bounding box center [539, 303] width 39 height 8
click at [563, 14] on icon "button" at bounding box center [564, 13] width 4 height 4
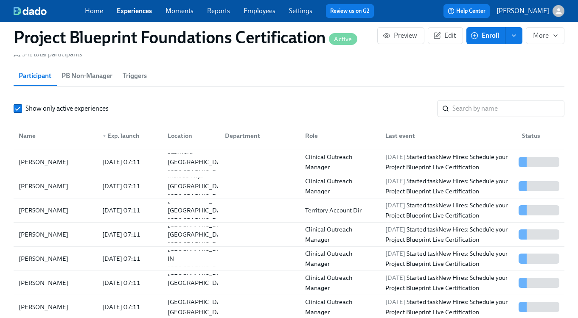
scroll to position [37, 0]
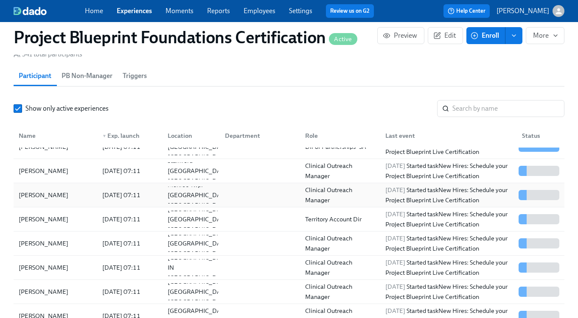
click at [68, 195] on div "[PERSON_NAME]" at bounding box center [55, 195] width 80 height 17
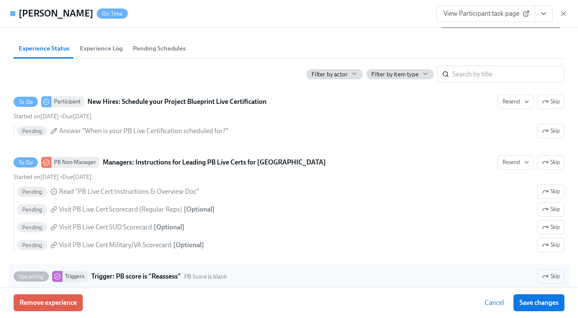
scroll to position [208, 0]
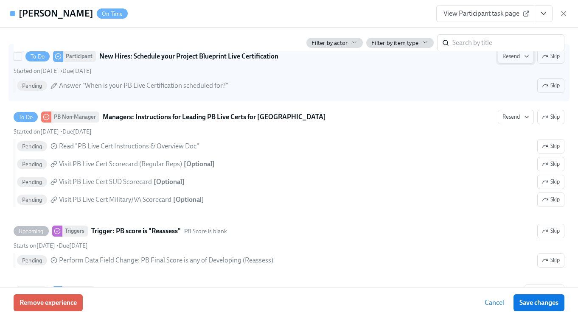
click at [517, 61] on span "Resend" at bounding box center [516, 56] width 27 height 8
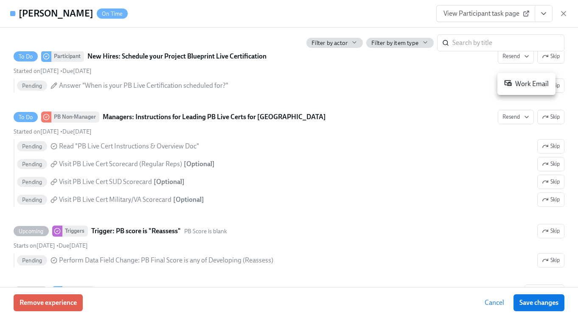
click at [519, 85] on div "Work Email" at bounding box center [526, 84] width 45 height 10
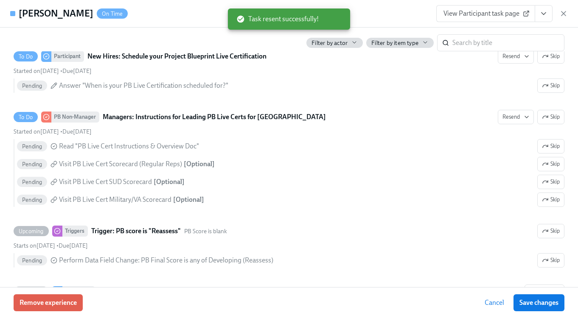
drag, startPoint x: 544, startPoint y: 302, endPoint x: 538, endPoint y: 296, distance: 7.8
click at [544, 302] on span "Save changes" at bounding box center [539, 303] width 39 height 8
click at [563, 17] on icon "button" at bounding box center [563, 13] width 8 height 8
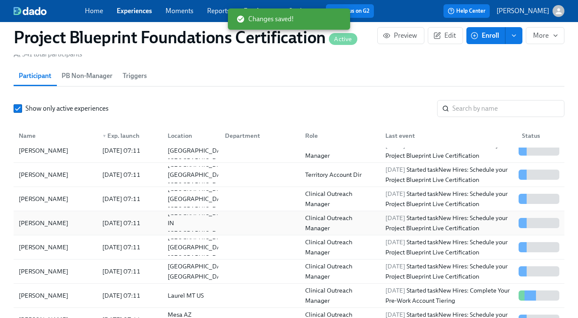
scroll to position [82, 0]
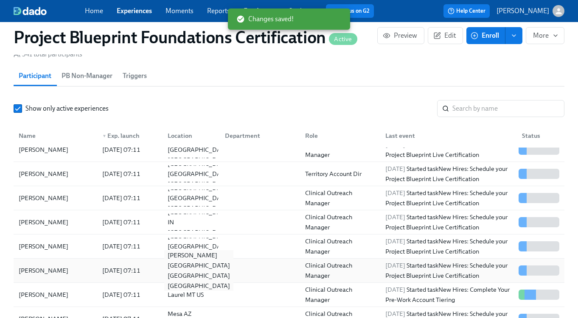
click at [188, 273] on div "[PERSON_NAME][GEOGRAPHIC_DATA] [GEOGRAPHIC_DATA] [GEOGRAPHIC_DATA]" at bounding box center [198, 270] width 69 height 41
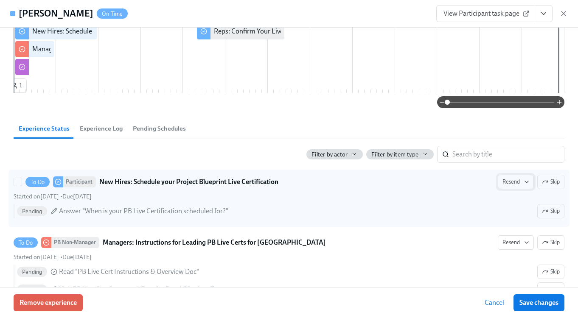
scroll to position [82, 0]
click at [518, 187] on span "Resend" at bounding box center [516, 182] width 27 height 8
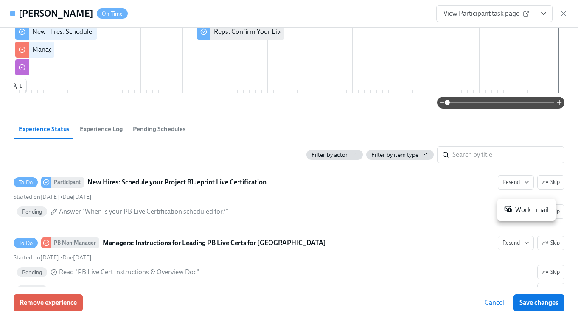
click at [514, 209] on div "Work Email" at bounding box center [526, 210] width 45 height 10
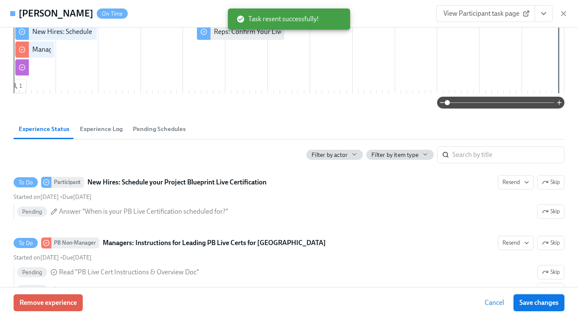
click at [545, 306] on span "Save changes" at bounding box center [539, 303] width 39 height 8
click at [565, 14] on icon "button" at bounding box center [563, 13] width 8 height 8
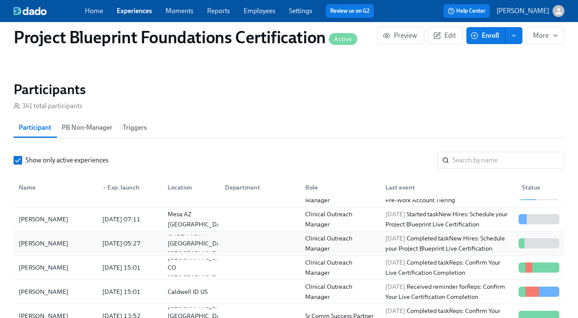
scroll to position [214, 0]
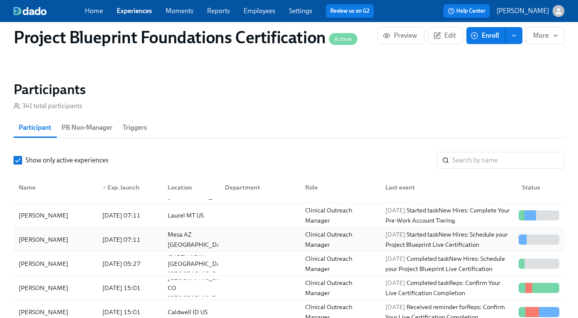
click at [31, 239] on div "[PERSON_NAME]" at bounding box center [43, 240] width 56 height 10
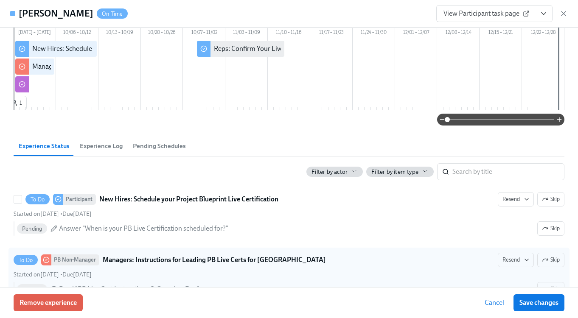
scroll to position [66, 0]
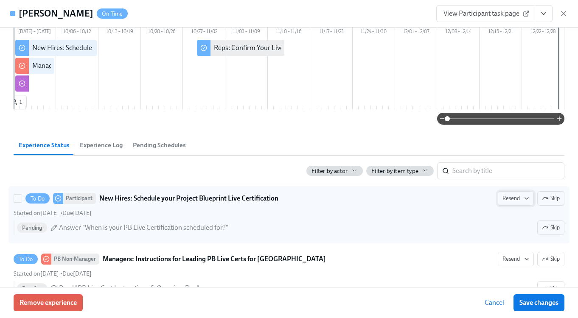
click at [517, 203] on span "Resend" at bounding box center [516, 198] width 27 height 8
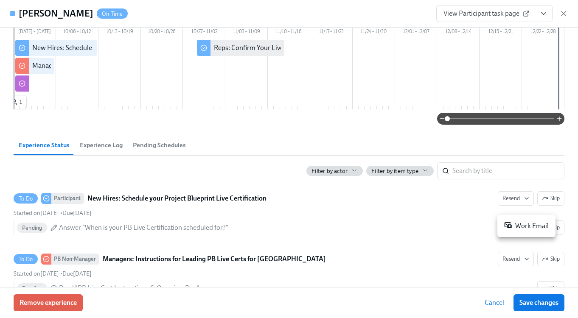
click at [521, 226] on div "Work Email" at bounding box center [526, 226] width 45 height 10
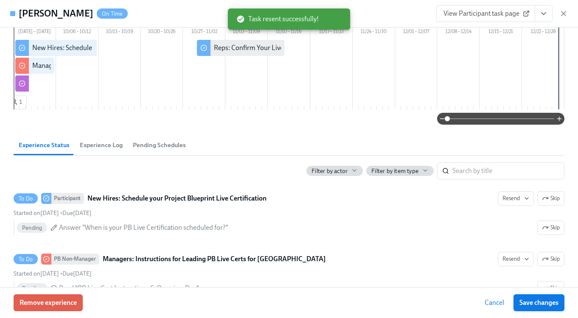
click at [537, 304] on span "Save changes" at bounding box center [539, 303] width 39 height 8
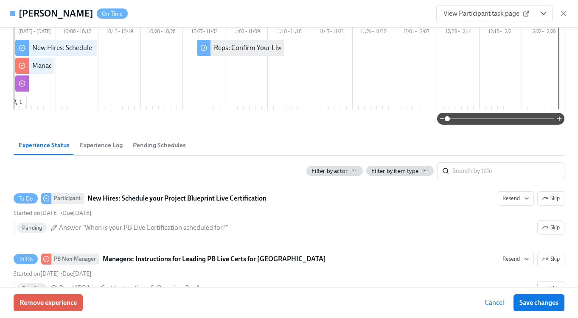
click at [148, 150] on span "Pending Schedules" at bounding box center [159, 145] width 53 height 10
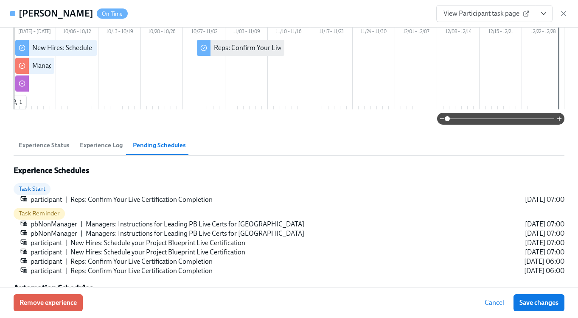
click at [105, 150] on span "Experience Log" at bounding box center [101, 145] width 43 height 10
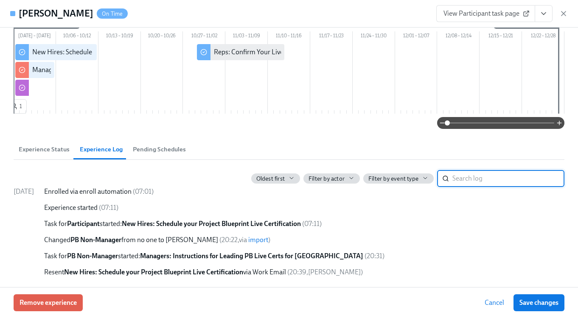
scroll to position [71, 0]
click at [562, 11] on icon "button" at bounding box center [563, 13] width 8 height 8
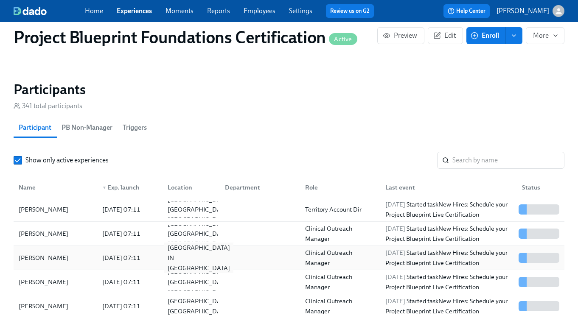
scroll to position [98, 0]
click at [41, 254] on div "[PERSON_NAME]" at bounding box center [43, 258] width 56 height 10
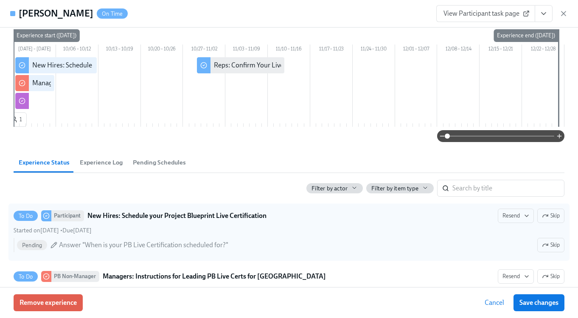
scroll to position [49, 0]
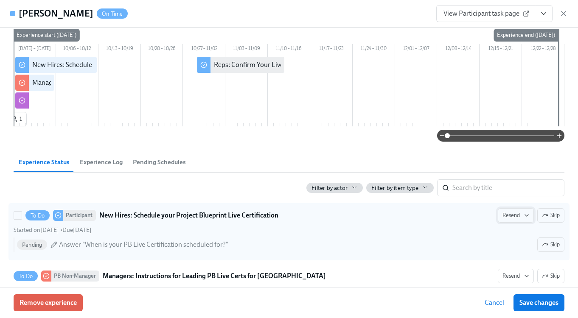
click at [504, 220] on span "Resend" at bounding box center [516, 215] width 27 height 8
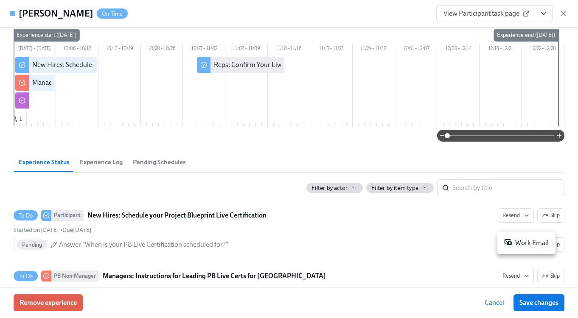
click at [525, 242] on div "Work Email" at bounding box center [526, 243] width 45 height 10
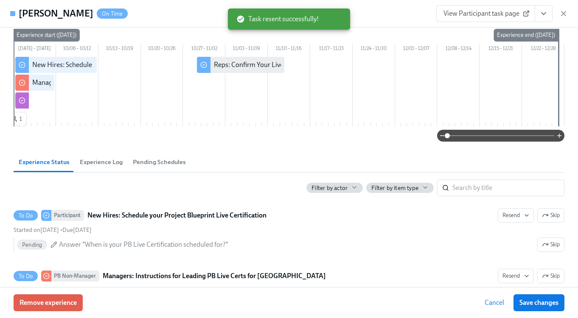
click at [539, 305] on span "Save changes" at bounding box center [539, 303] width 39 height 8
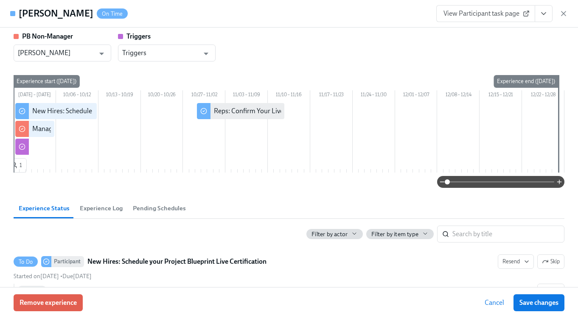
scroll to position [0, 0]
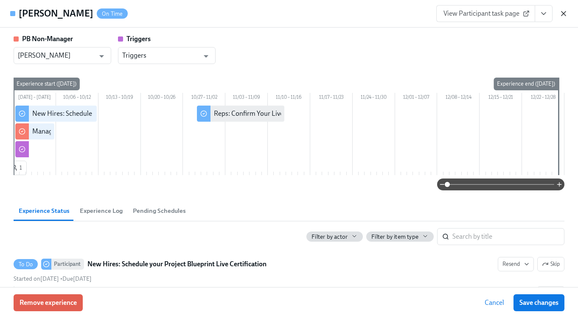
click at [566, 11] on icon "button" at bounding box center [563, 13] width 8 height 8
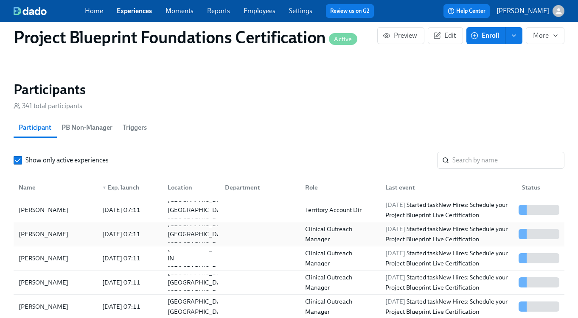
click at [54, 237] on div "[PERSON_NAME]" at bounding box center [43, 234] width 56 height 10
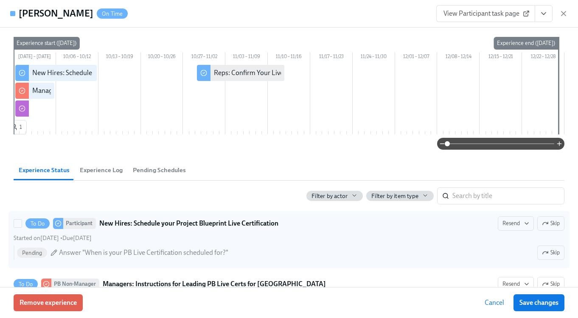
scroll to position [59, 0]
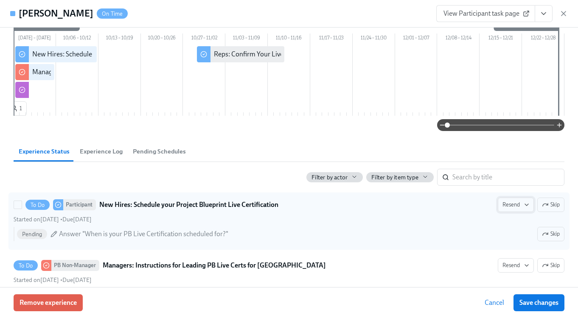
click at [523, 208] on icon "button" at bounding box center [526, 205] width 7 height 7
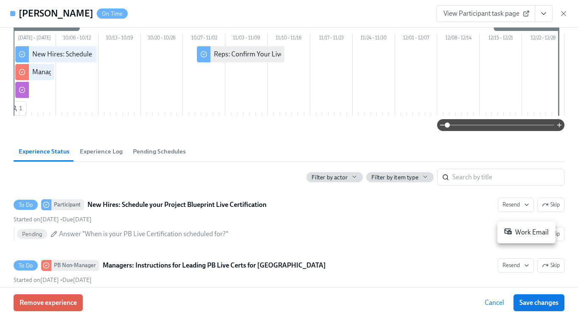
click at [514, 228] on div "Work Email" at bounding box center [526, 233] width 45 height 10
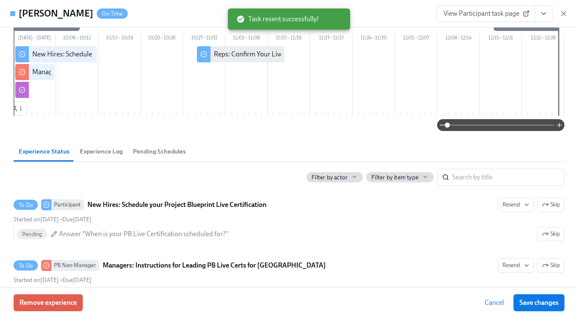
click at [550, 309] on button "Save changes" at bounding box center [539, 303] width 51 height 17
click at [564, 12] on icon "button" at bounding box center [563, 13] width 8 height 8
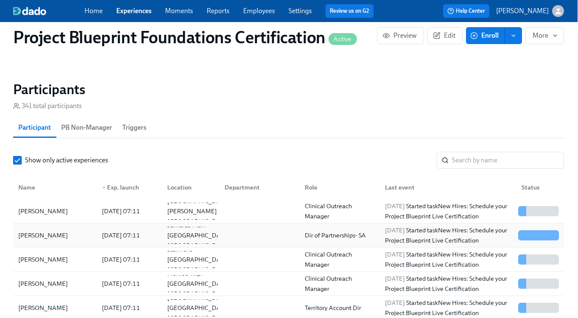
click at [46, 236] on div "[PERSON_NAME]" at bounding box center [43, 235] width 56 height 10
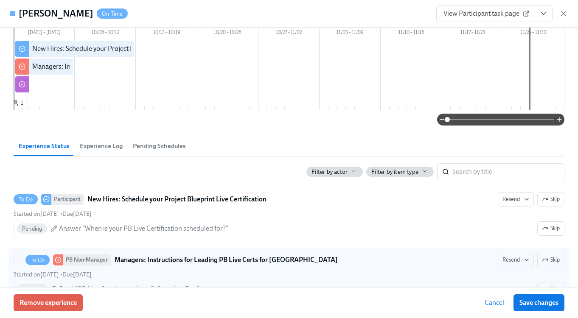
scroll to position [94, 0]
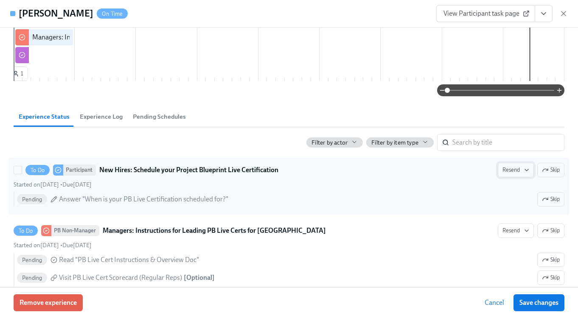
click at [506, 168] on span "Resend" at bounding box center [516, 170] width 27 height 8
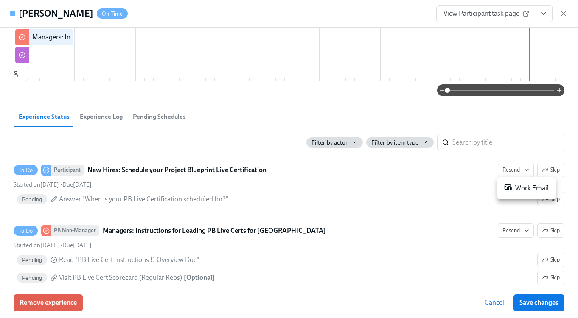
click at [518, 186] on div "Work Email" at bounding box center [526, 188] width 45 height 10
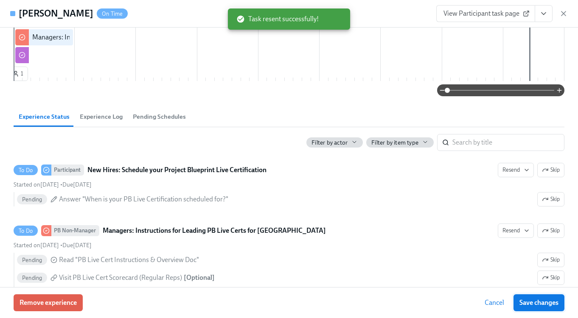
click at [540, 304] on span "Save changes" at bounding box center [539, 303] width 39 height 8
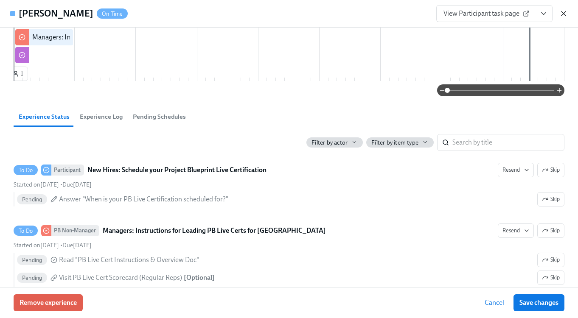
click at [563, 13] on icon "button" at bounding box center [563, 13] width 8 height 8
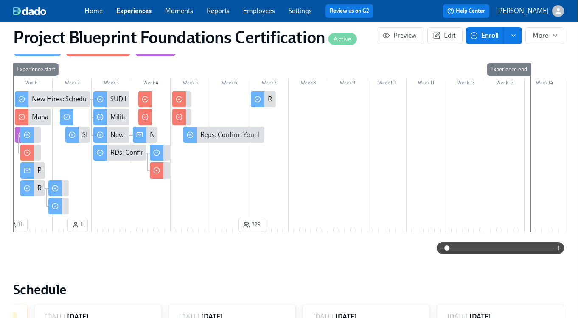
scroll to position [0, 0]
